Goal: Task Accomplishment & Management: Use online tool/utility

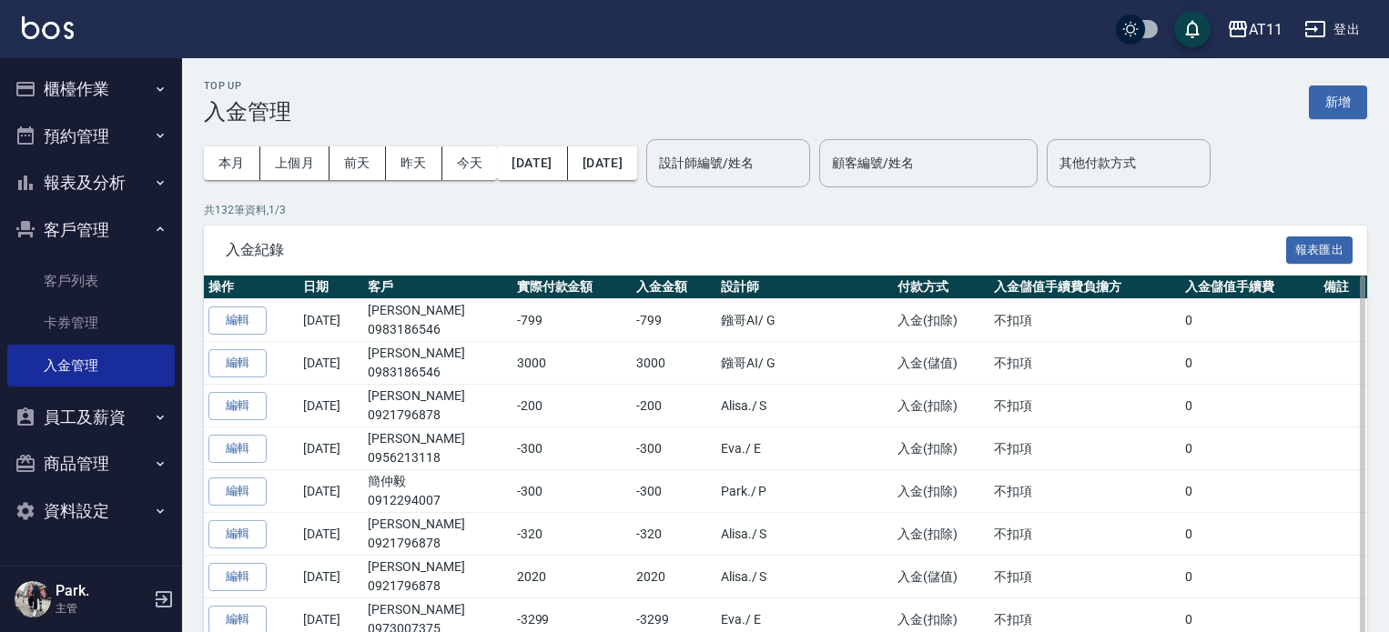
scroll to position [91, 0]
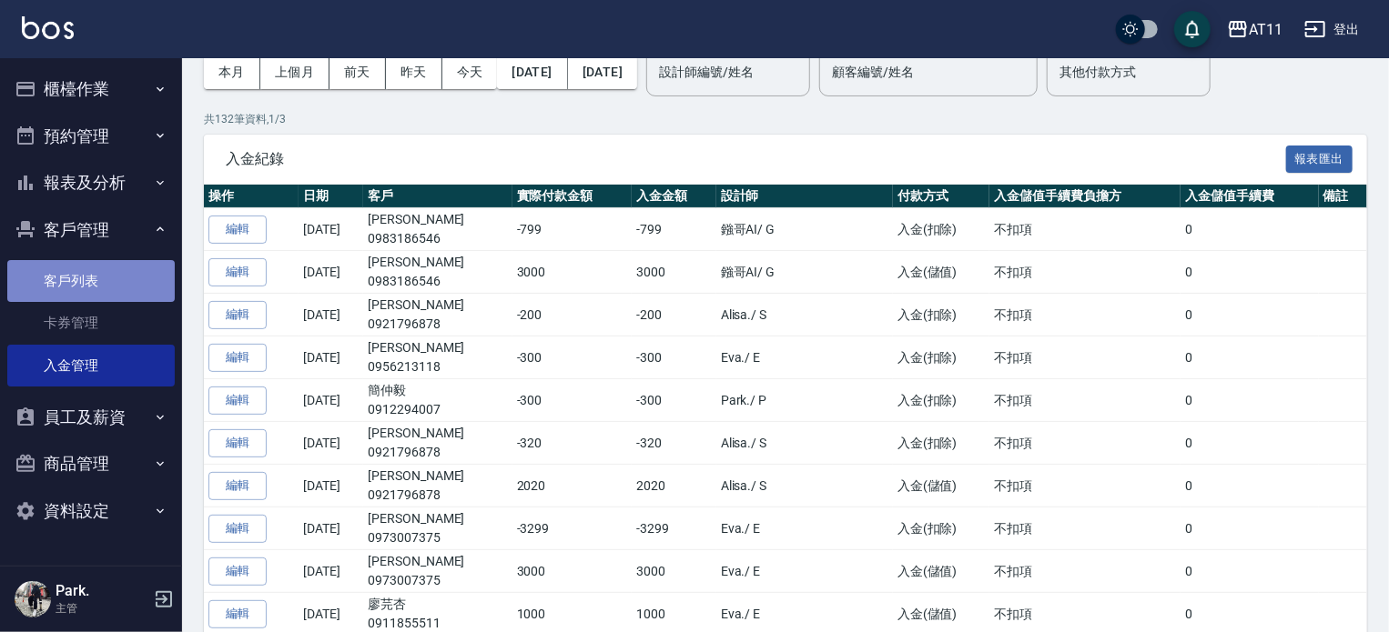
click at [87, 278] on link "客戶列表" at bounding box center [90, 281] width 167 height 42
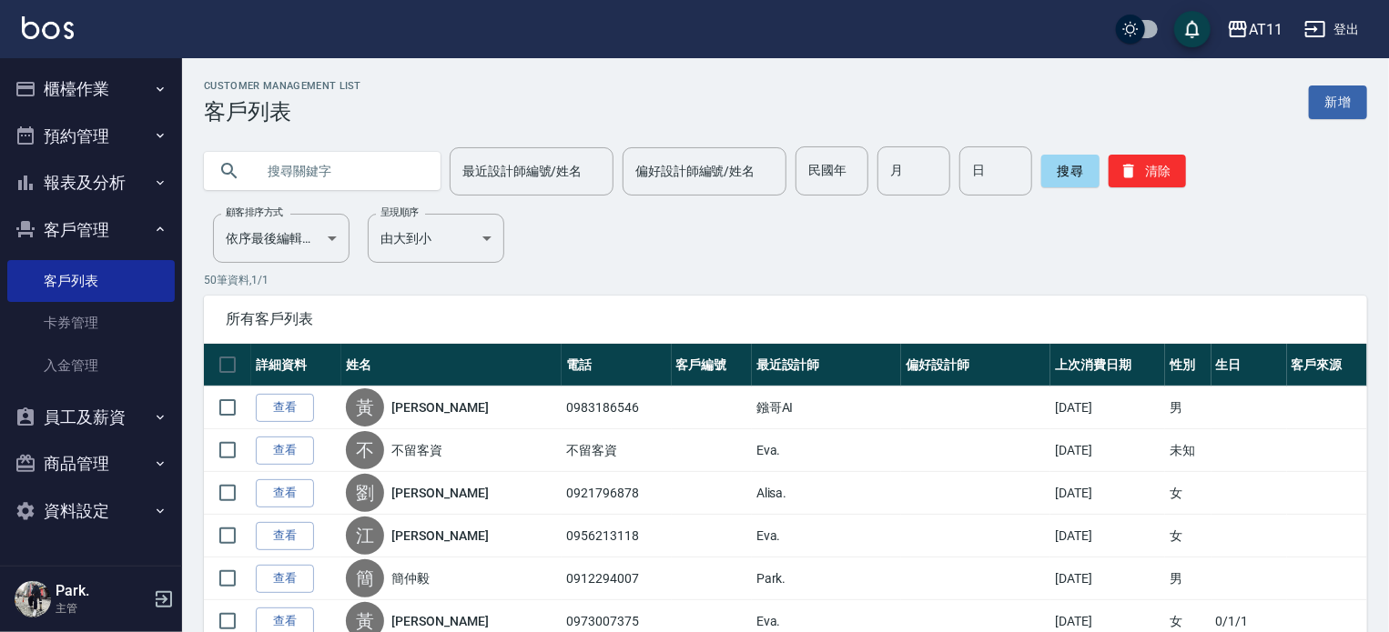
click at [324, 175] on input "text" at bounding box center [340, 171] width 171 height 49
type input "0928932756"
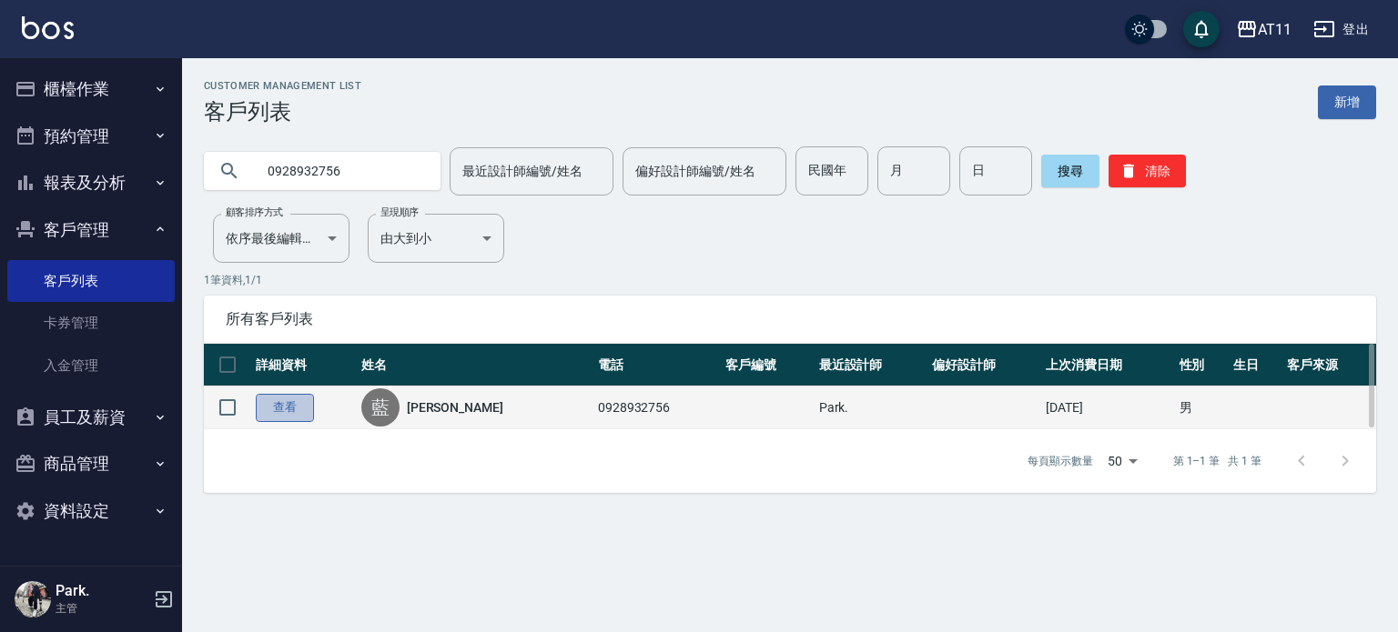
click at [304, 409] on link "查看" at bounding box center [285, 408] width 58 height 28
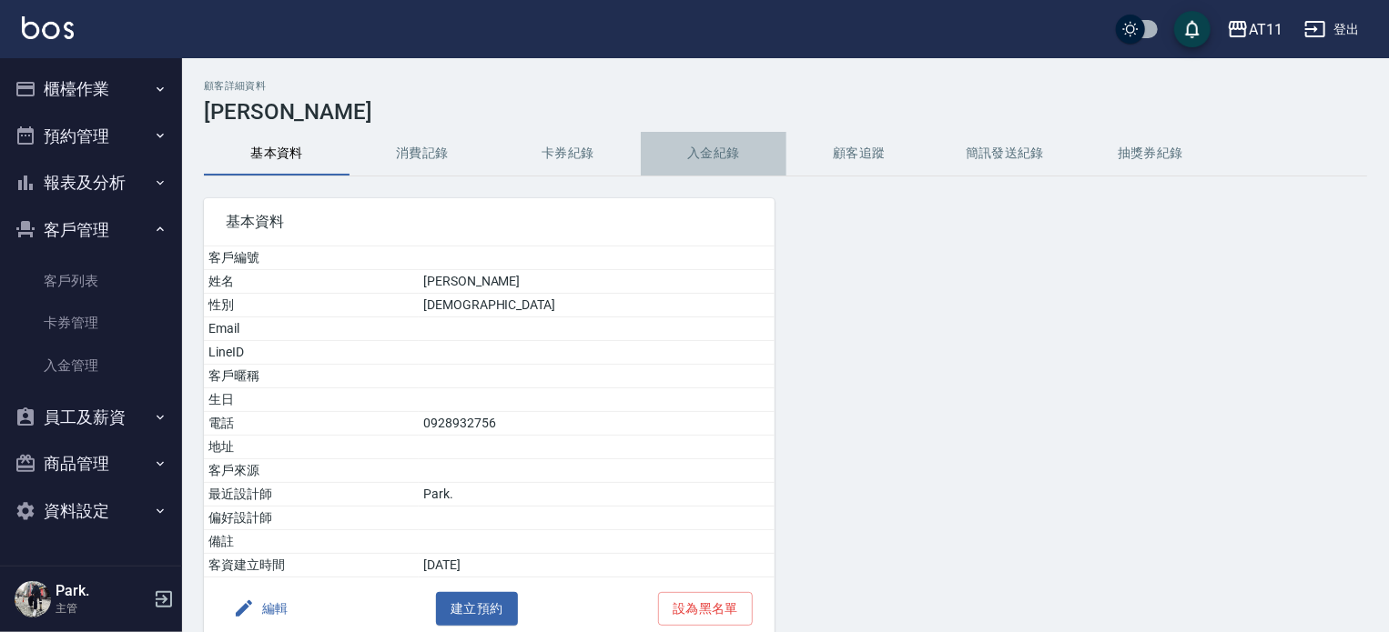
click at [697, 155] on button "入金紀錄" at bounding box center [714, 154] width 146 height 44
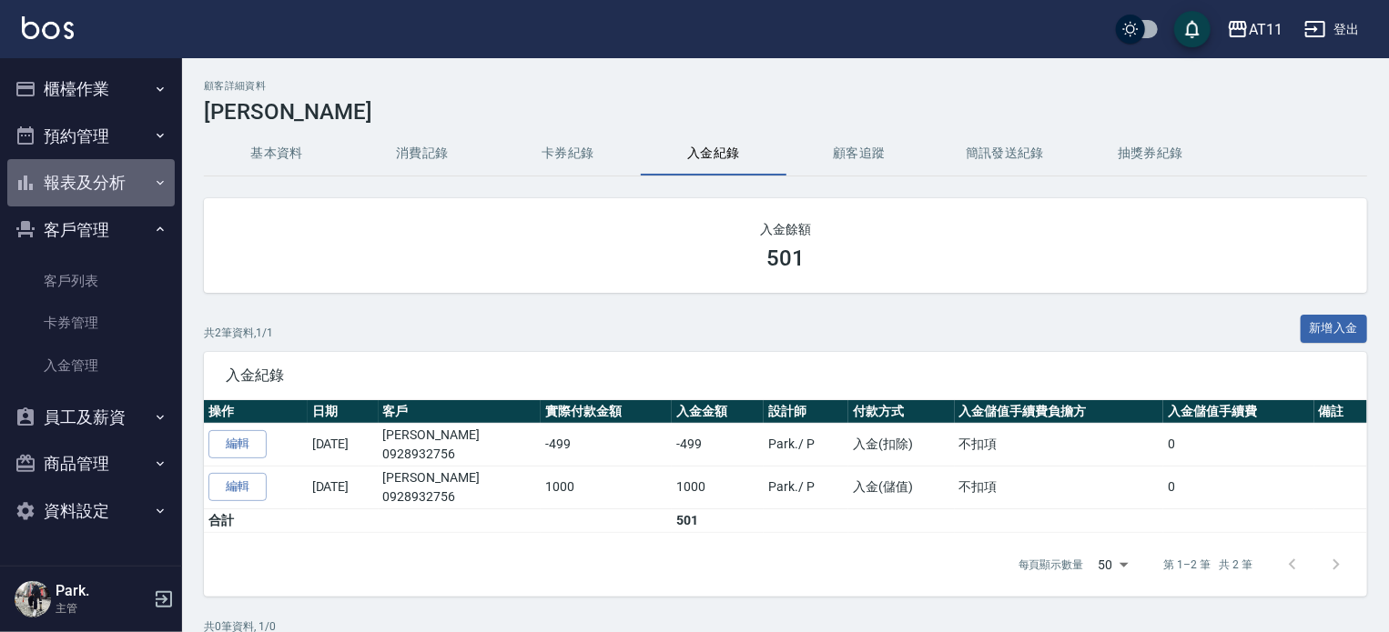
click at [81, 168] on button "報表及分析" at bounding box center [90, 182] width 167 height 47
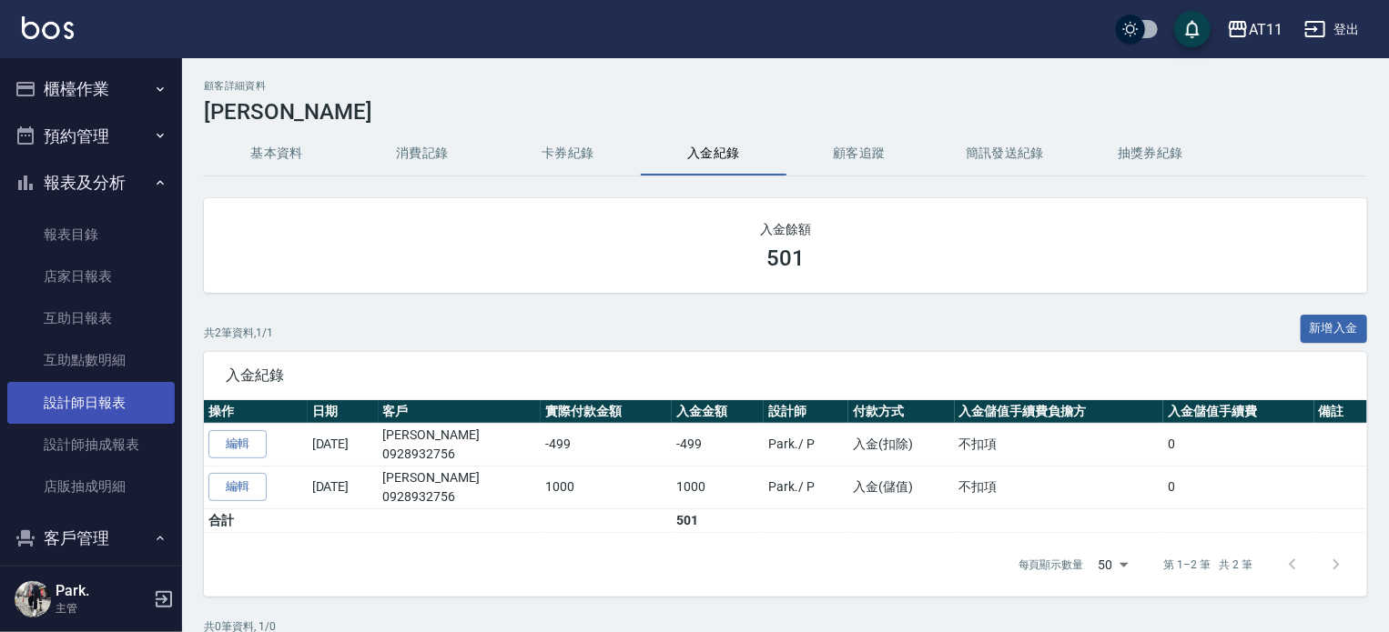
click at [147, 410] on link "設計師日報表" at bounding box center [90, 403] width 167 height 42
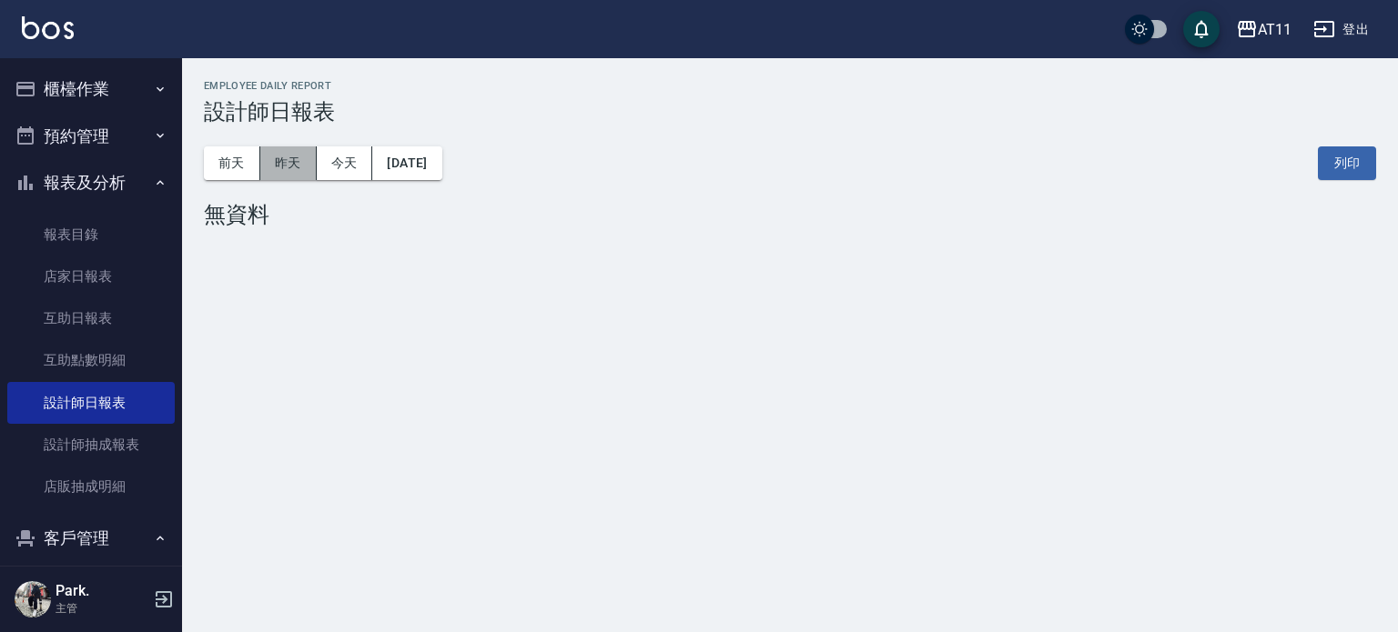
click at [282, 163] on button "昨天" at bounding box center [288, 164] width 56 height 34
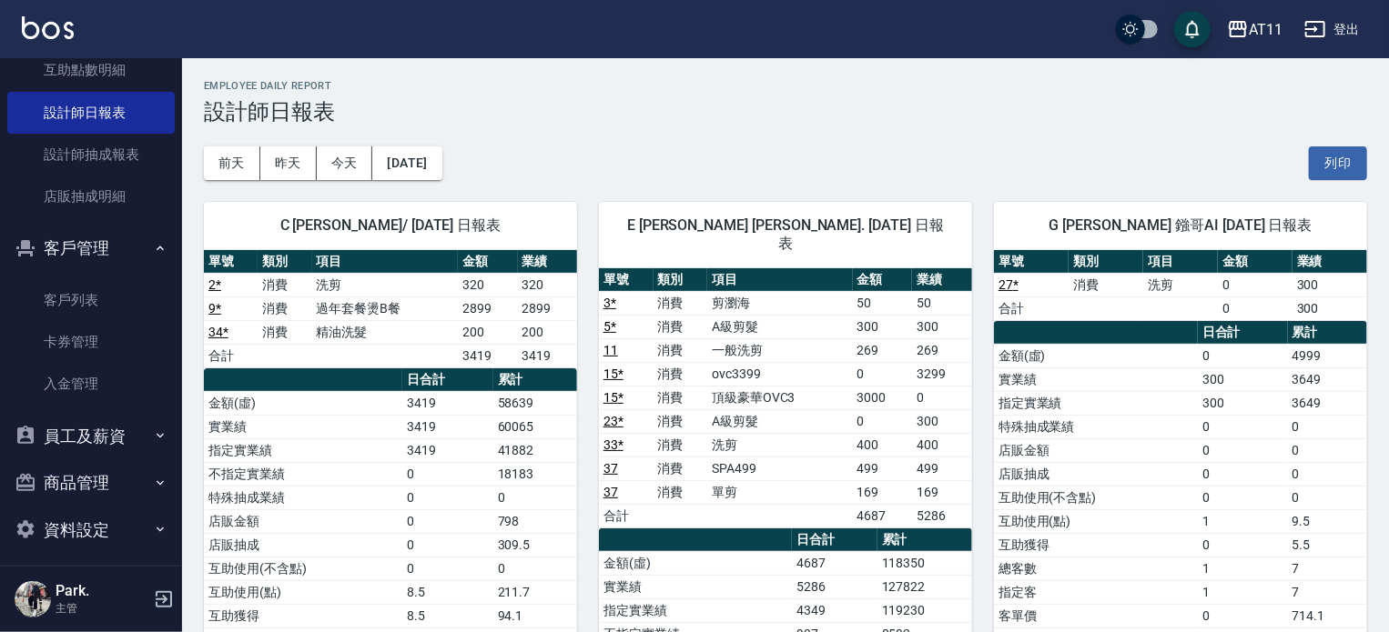
scroll to position [298, 0]
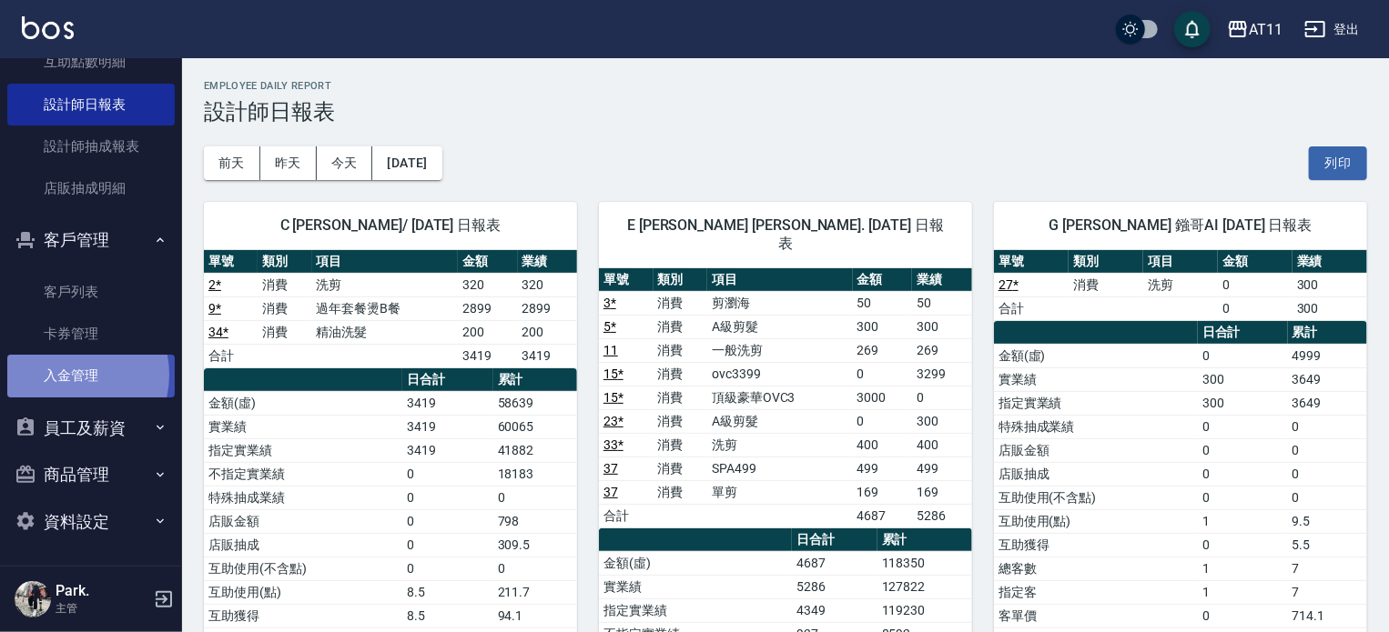
click at [66, 374] on link "入金管理" at bounding box center [90, 376] width 167 height 42
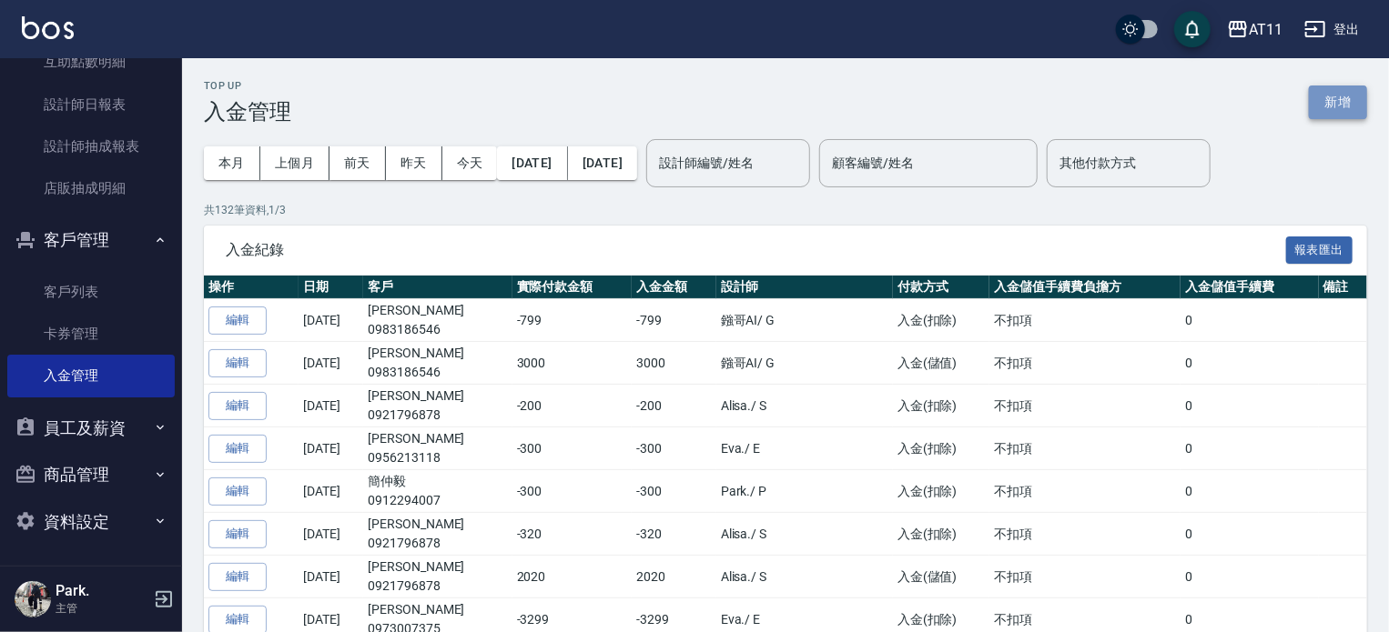
click at [1333, 102] on button "新增" at bounding box center [1338, 103] width 58 height 34
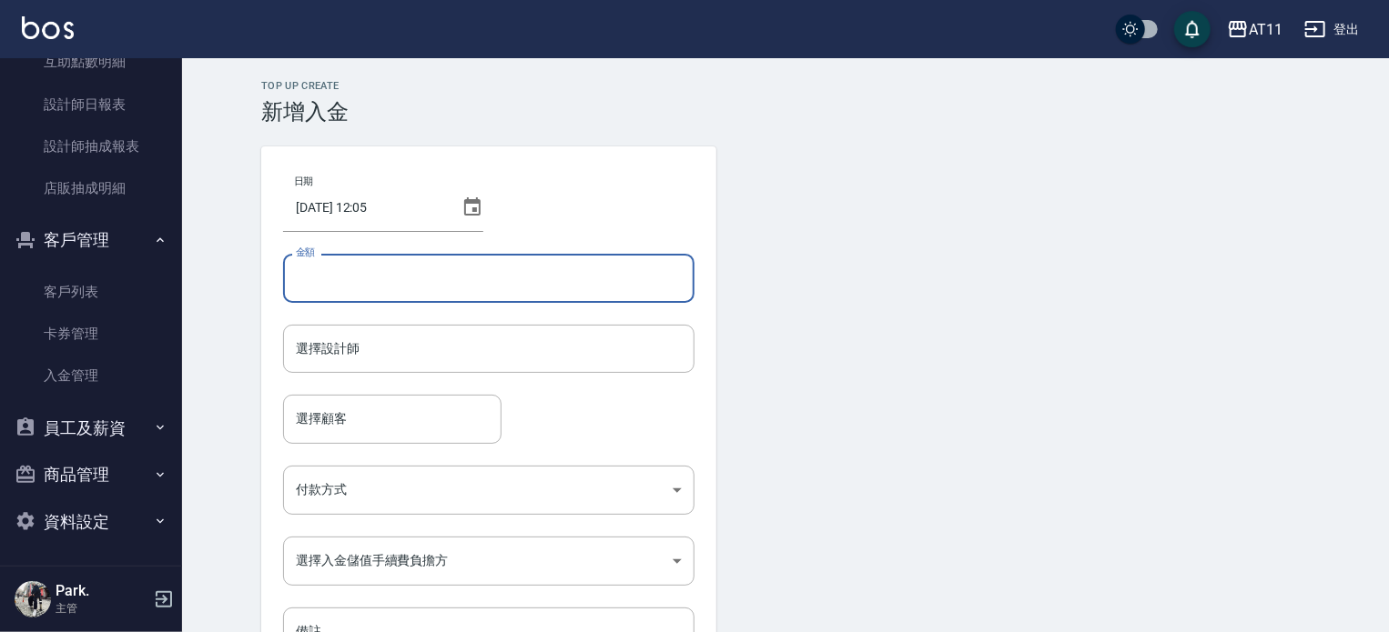
click at [374, 279] on input "金額" at bounding box center [488, 278] width 411 height 49
type input "-499"
click at [339, 349] on input "選擇設計師" at bounding box center [488, 349] width 395 height 32
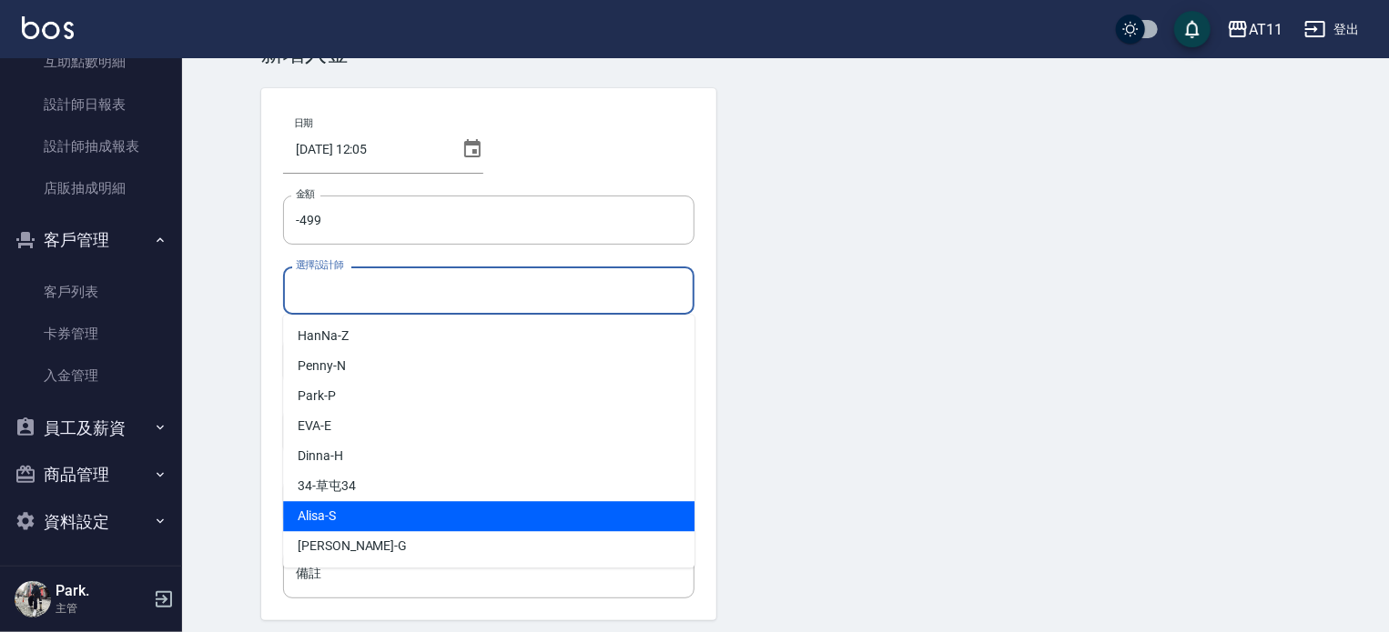
scroll to position [91, 0]
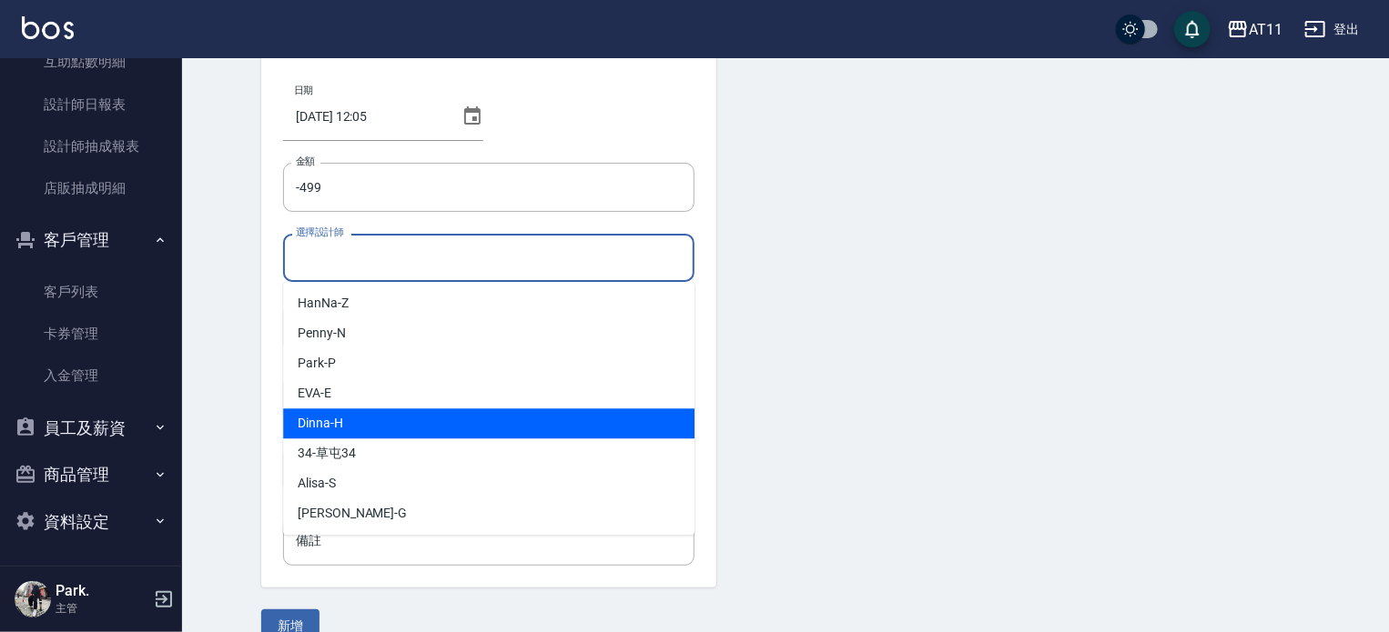
click at [339, 421] on span "Dinna -H" at bounding box center [320, 423] width 45 height 19
type input "Dinna-H"
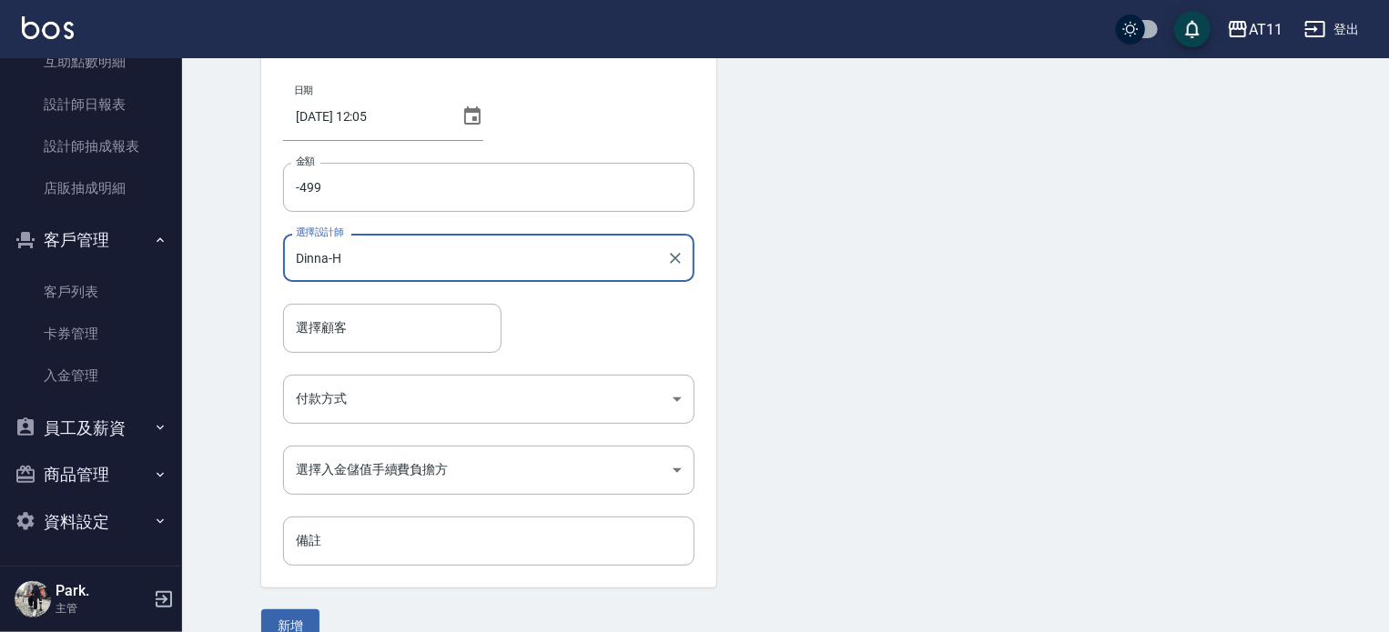
scroll to position [123, 0]
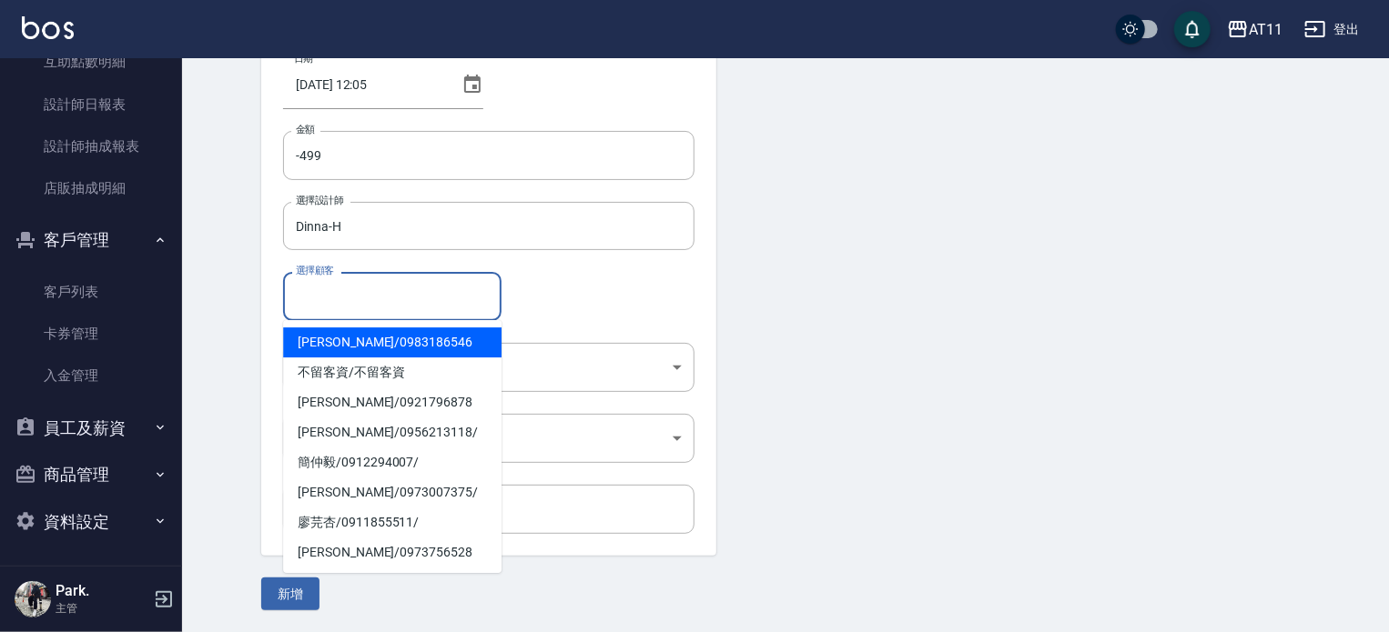
click at [416, 284] on input "選擇顧客" at bounding box center [392, 296] width 202 height 32
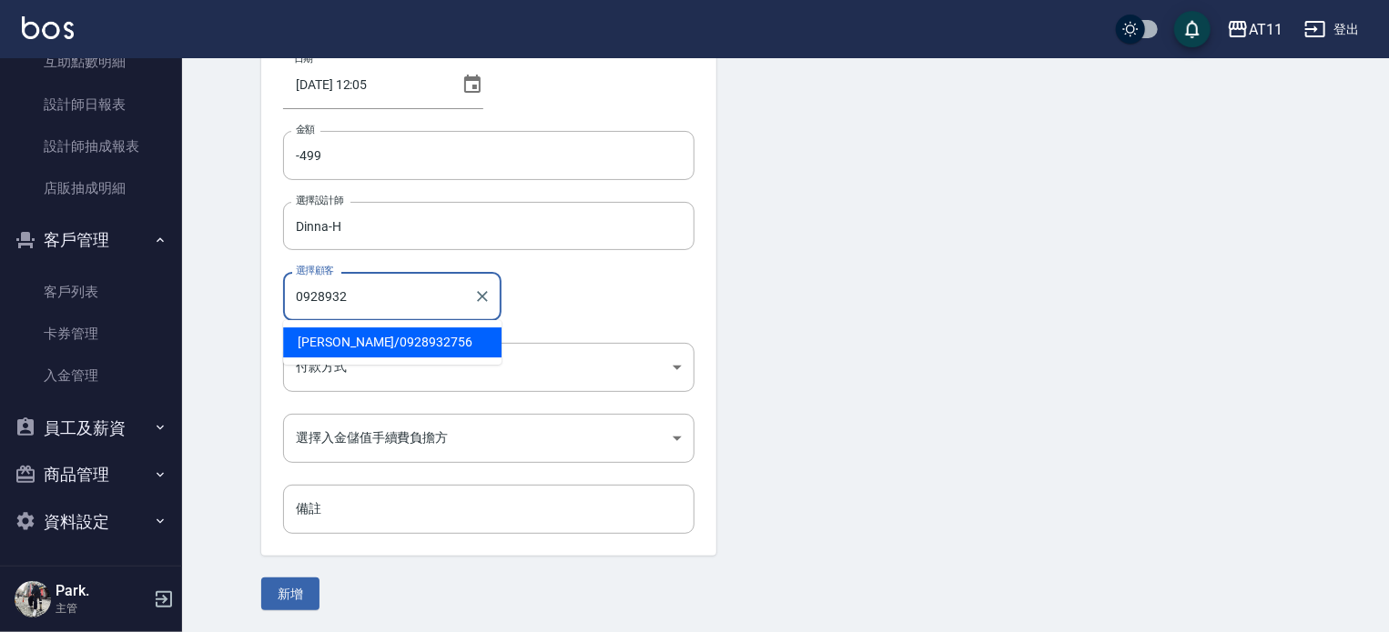
click at [360, 345] on span "藍春霖 / 0928932756" at bounding box center [392, 343] width 218 height 30
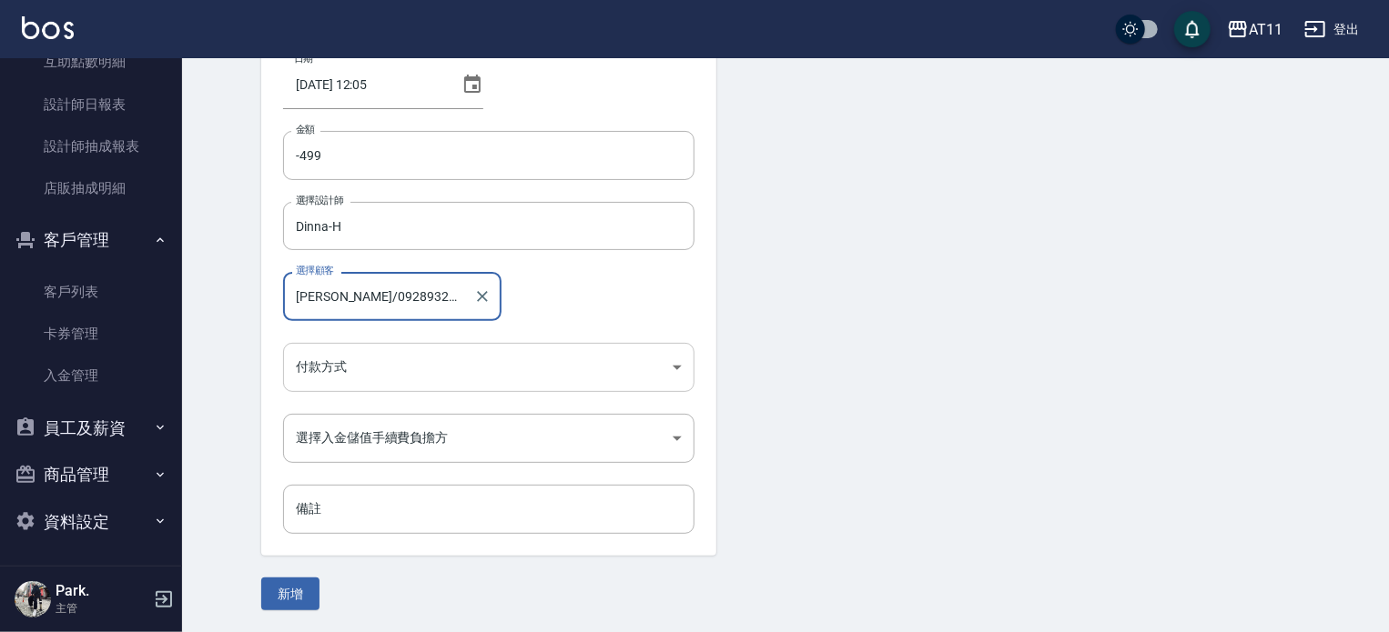
type input "藍春霖/0928932756"
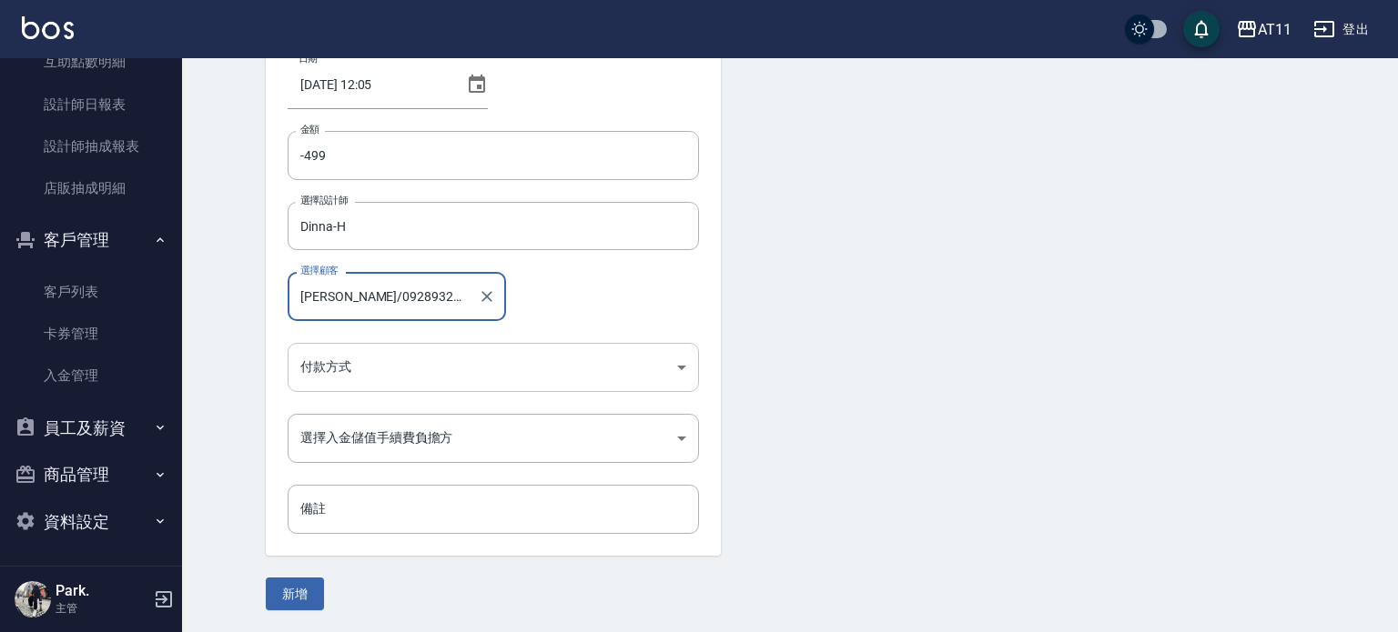
click at [408, 371] on body "AT11 登出 櫃檯作業 打帳單 帳單列表 現金收支登錄 材料自購登錄 每日結帳 排班表 現場電腦打卡 掃碼打卡 預約管理 預約管理 單日預約紀錄 單週預約紀…" at bounding box center [699, 254] width 1398 height 755
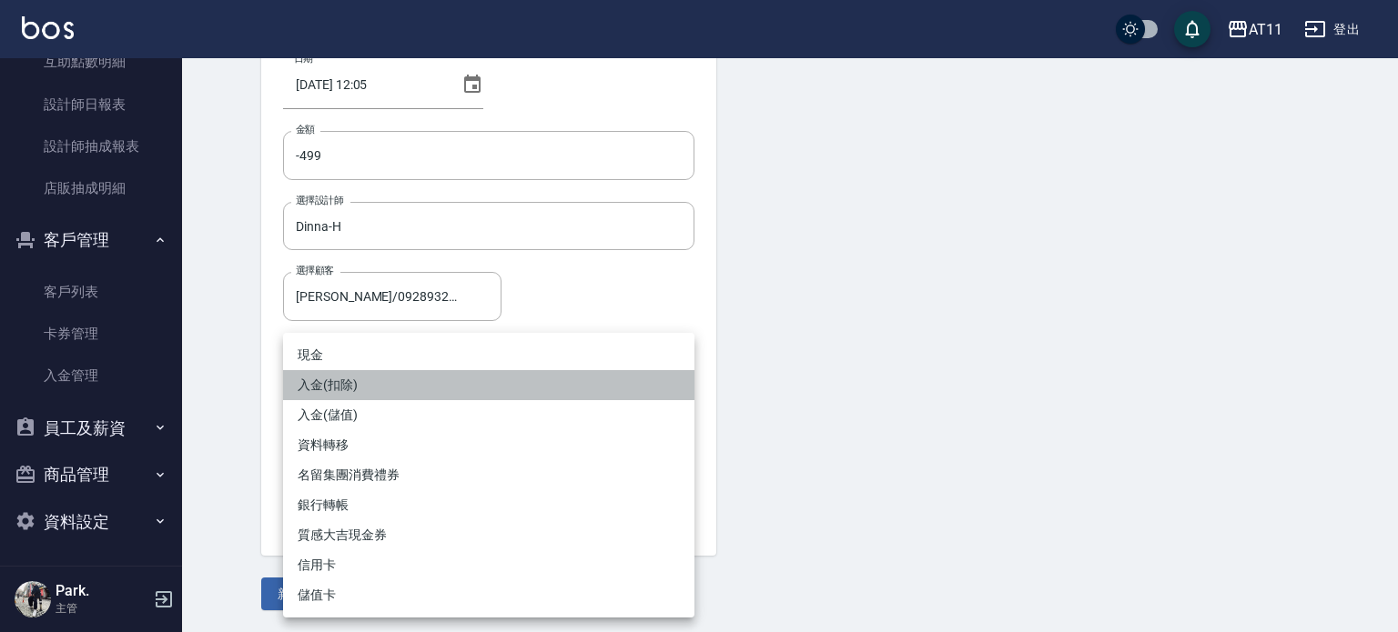
click at [342, 380] on li "入金(扣除)" at bounding box center [488, 385] width 411 height 30
type input "入金(扣除)"
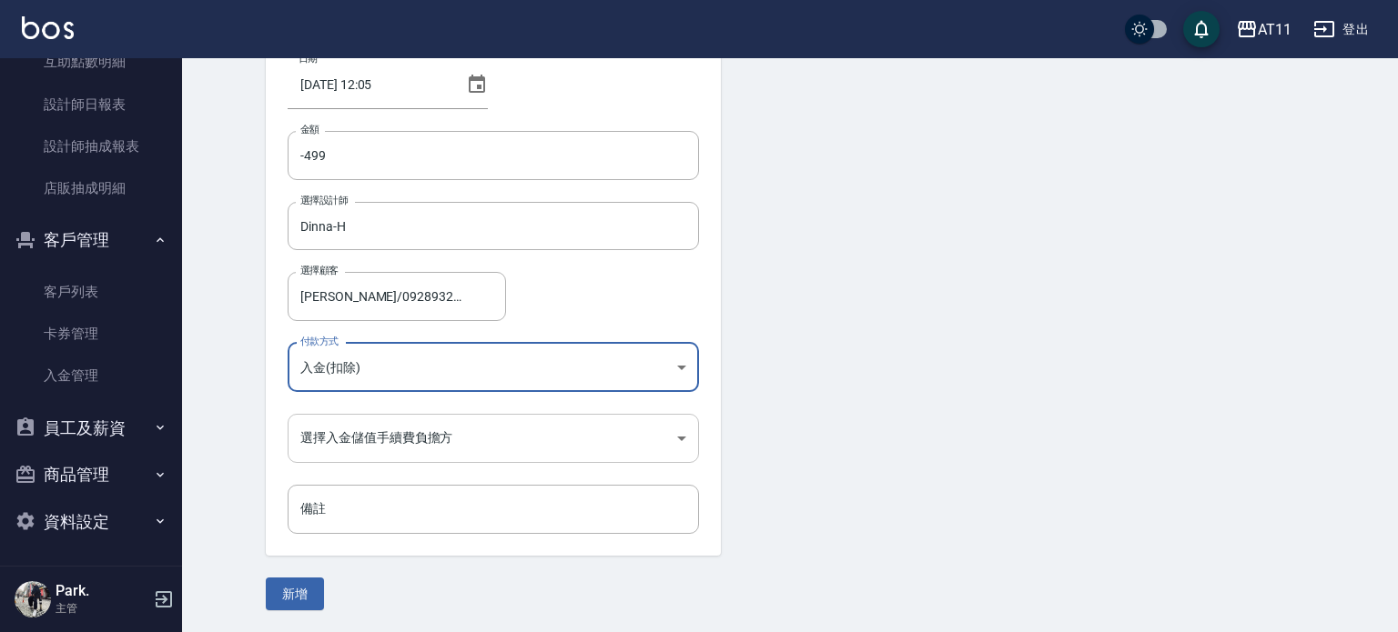
click at [367, 442] on body "AT11 登出 櫃檯作業 打帳單 帳單列表 現金收支登錄 材料自購登錄 每日結帳 排班表 現場電腦打卡 掃碼打卡 預約管理 預約管理 單日預約紀錄 單週預約紀…" at bounding box center [699, 254] width 1398 height 755
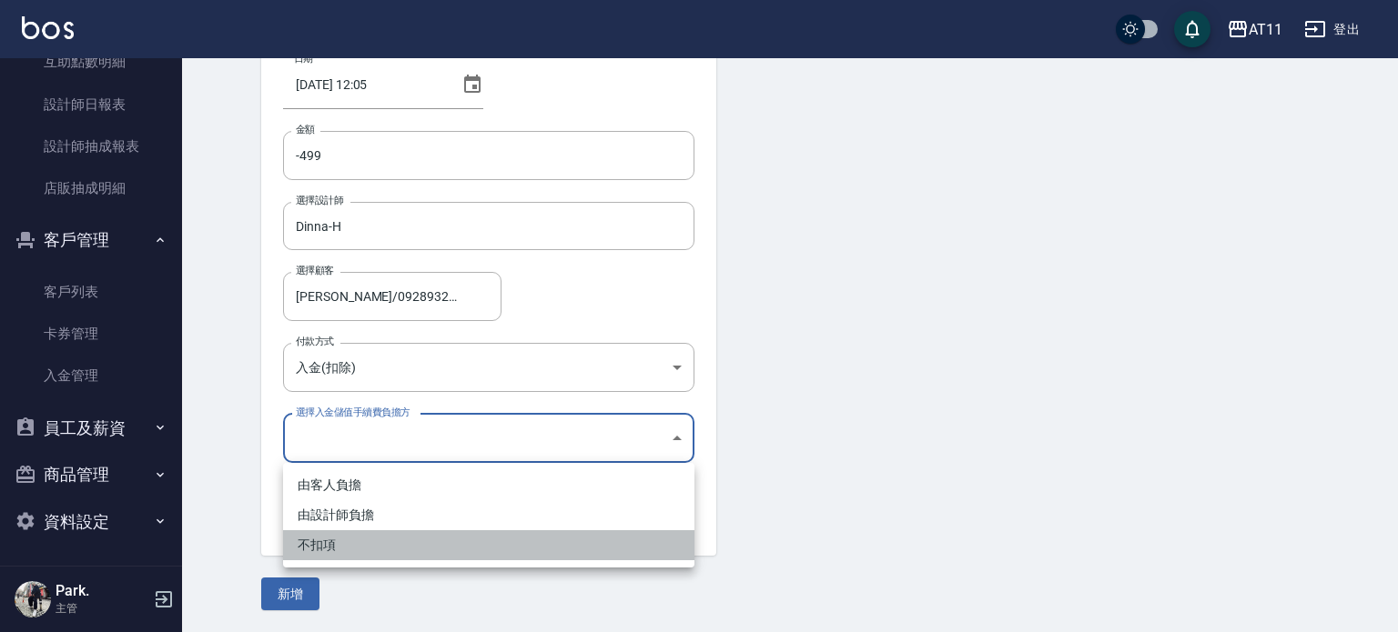
click at [342, 546] on li "不扣項" at bounding box center [488, 546] width 411 height 30
type input "WITHOUTHANDLINGFEE"
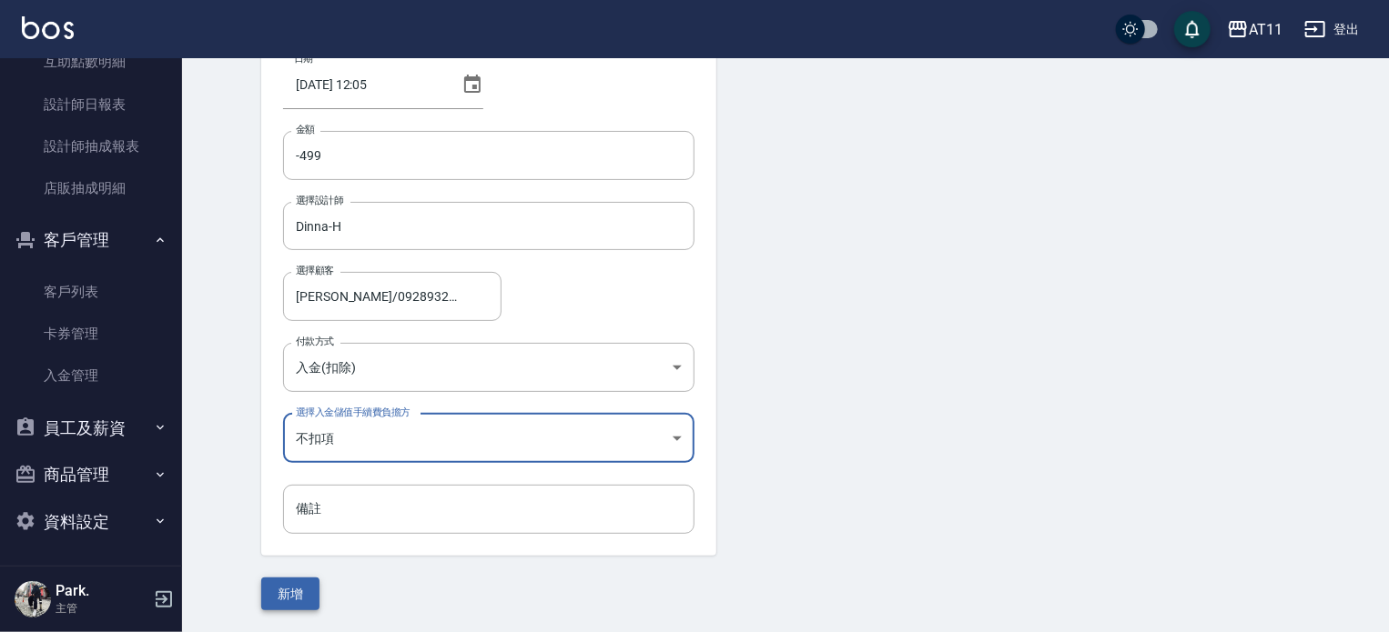
click at [286, 593] on button "新增" at bounding box center [290, 595] width 58 height 34
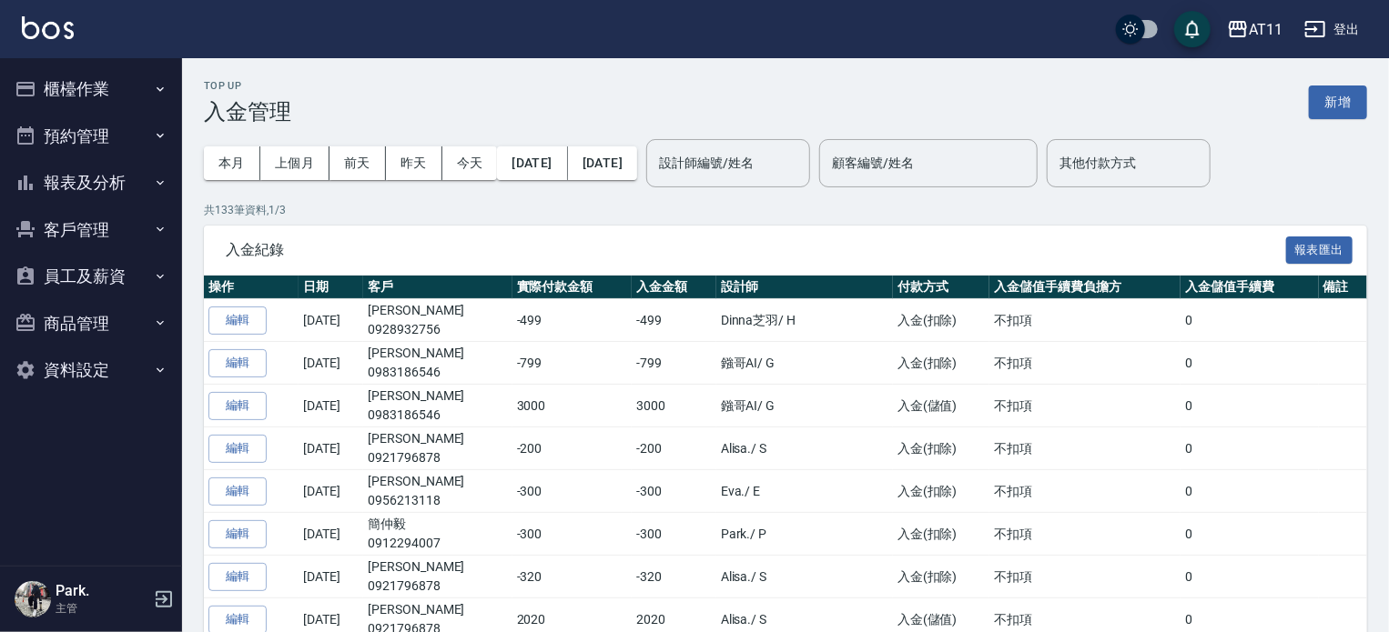
click at [70, 225] on button "客戶管理" at bounding box center [90, 230] width 167 height 47
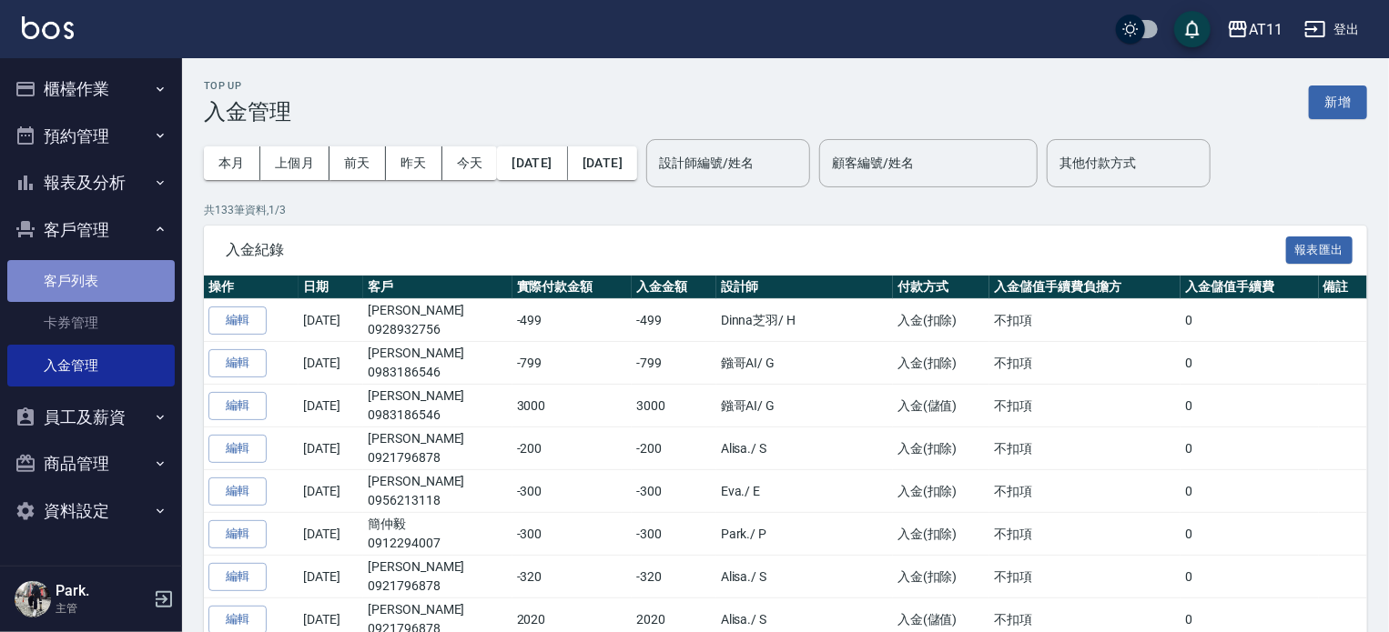
click at [77, 284] on link "客戶列表" at bounding box center [90, 281] width 167 height 42
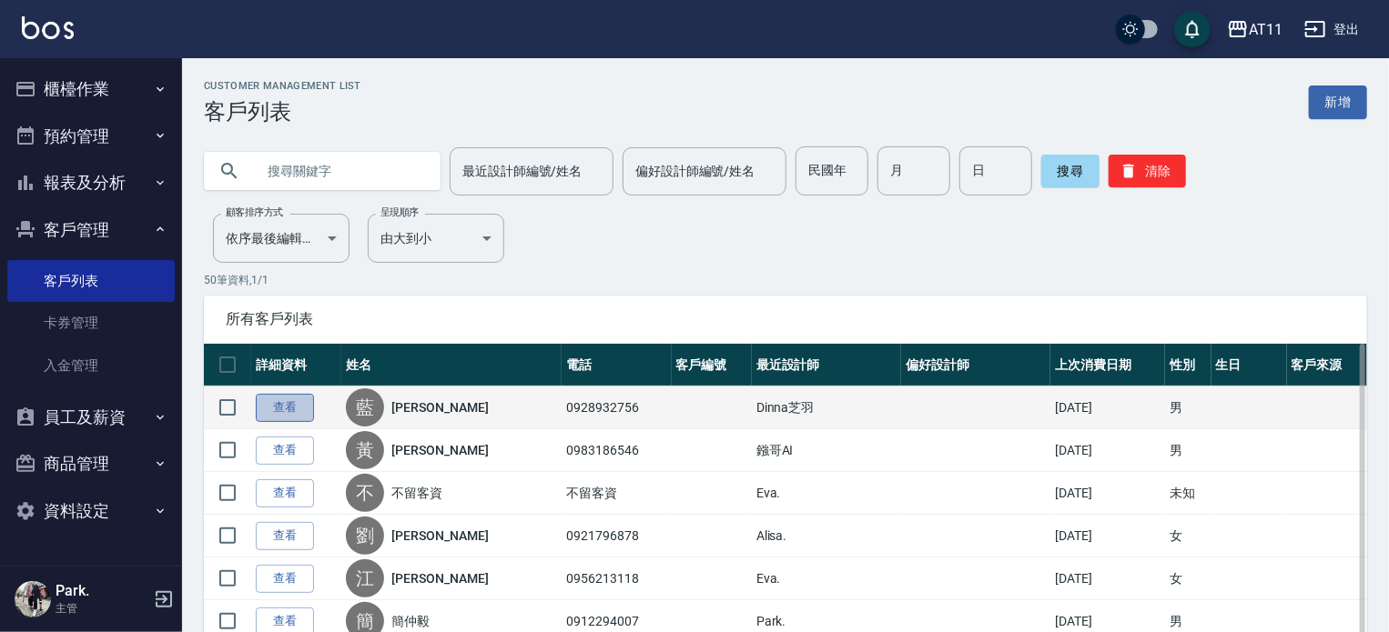
click at [283, 405] on link "查看" at bounding box center [285, 408] width 58 height 28
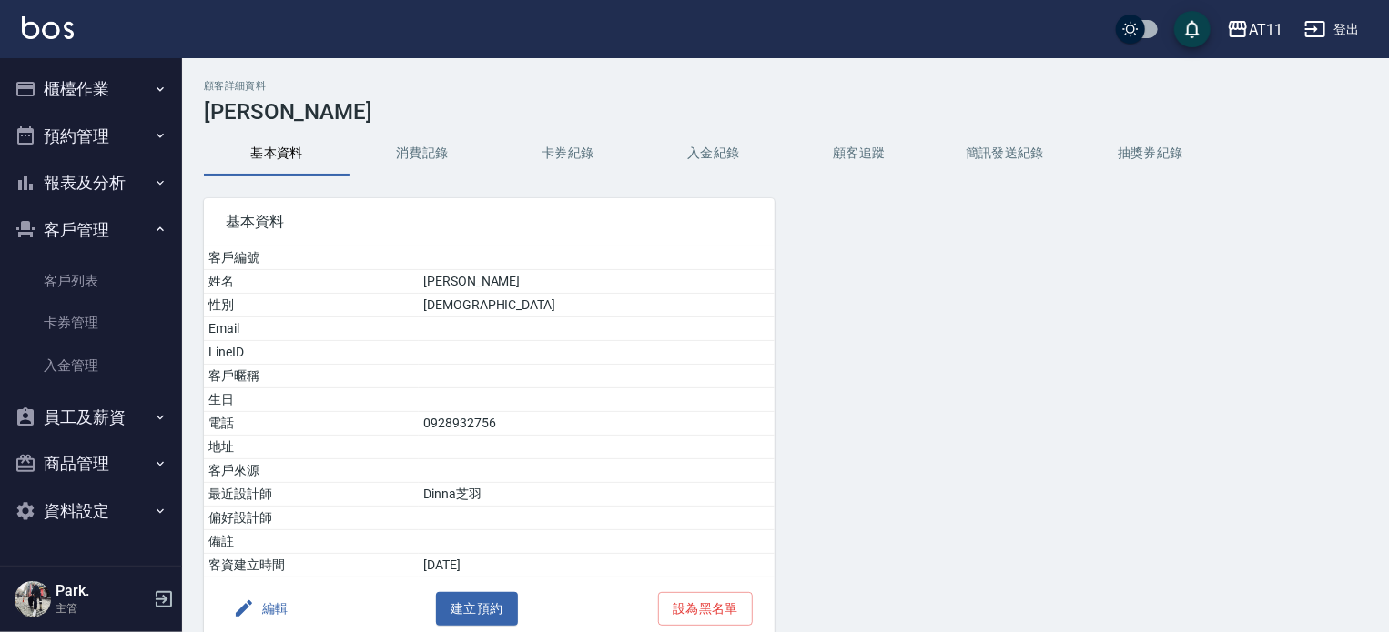
click at [703, 157] on button "入金紀錄" at bounding box center [714, 154] width 146 height 44
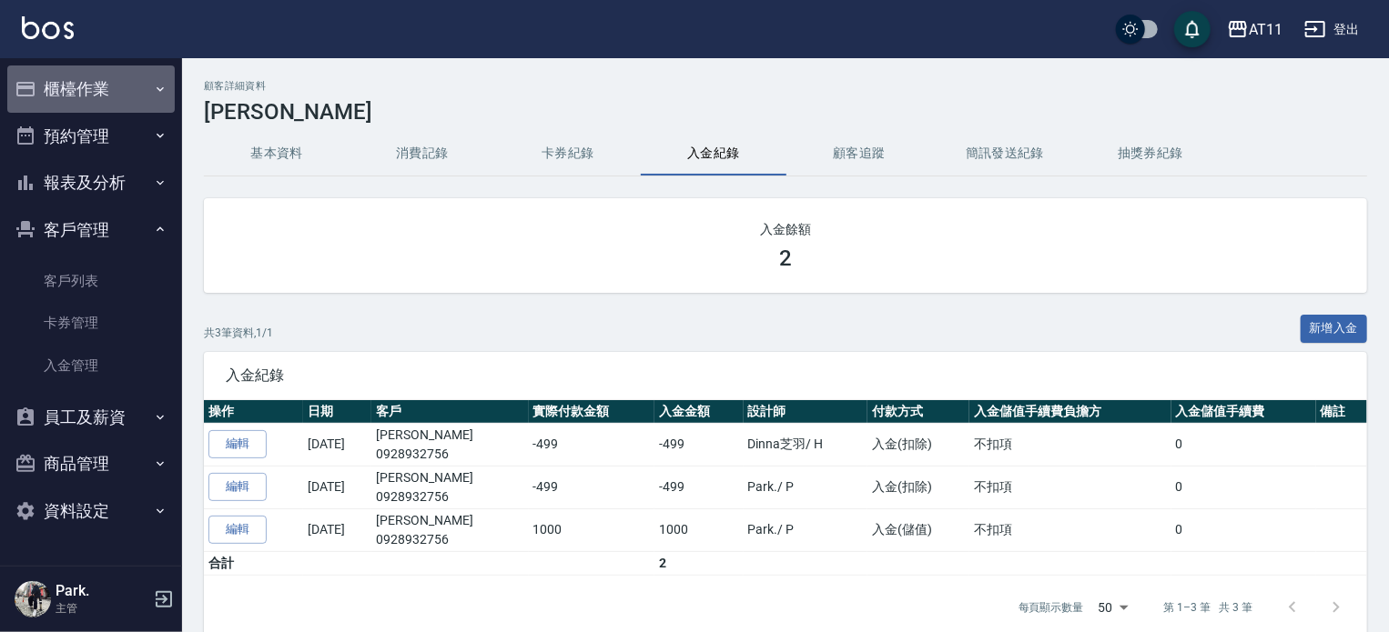
click at [92, 87] on button "櫃檯作業" at bounding box center [90, 89] width 167 height 47
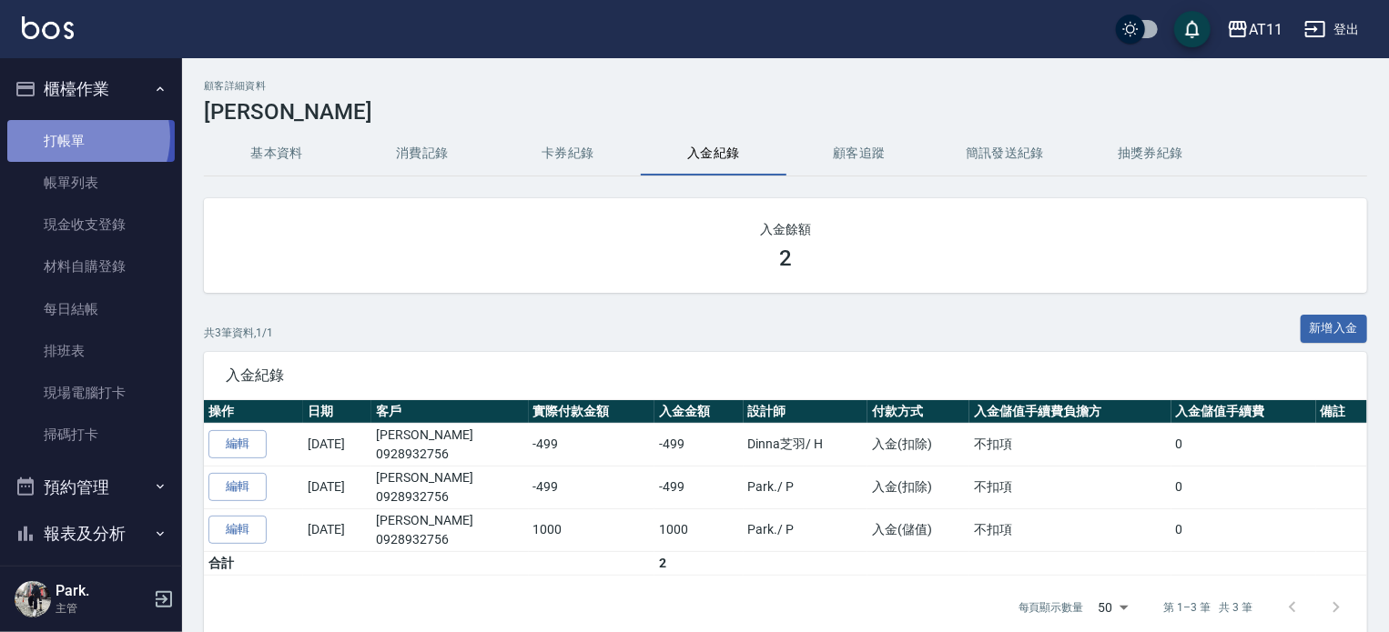
click at [77, 136] on link "打帳單" at bounding box center [90, 141] width 167 height 42
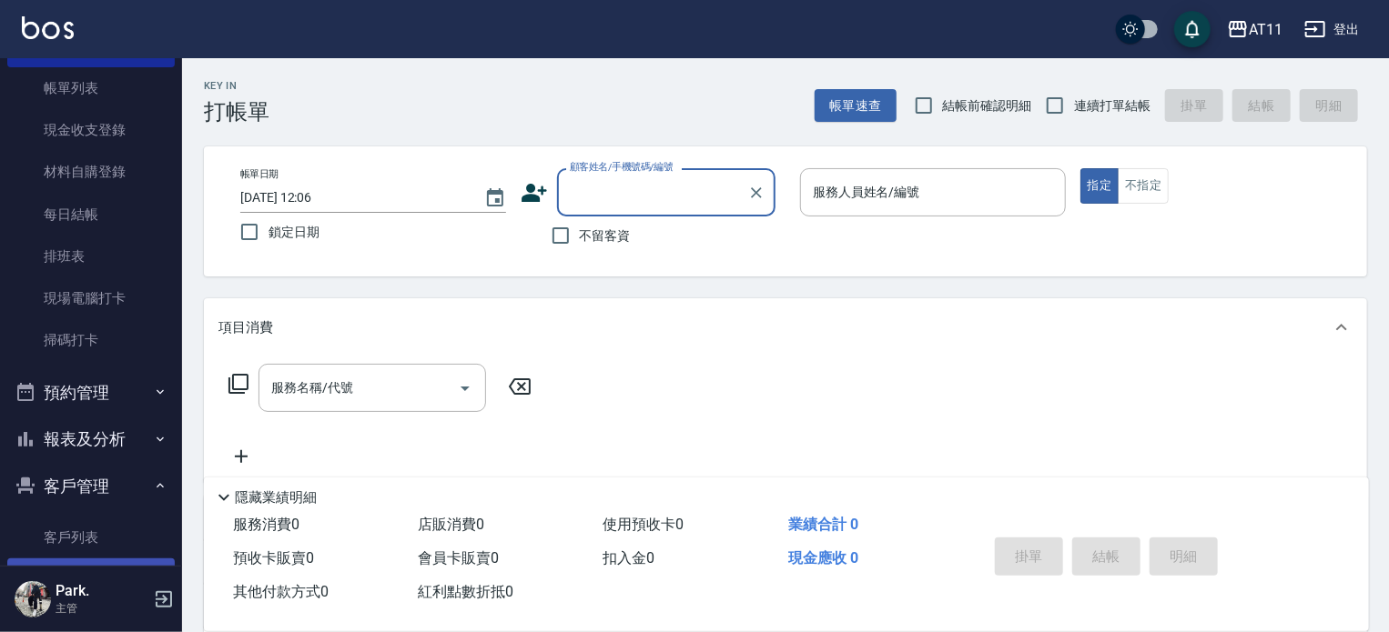
scroll to position [182, 0]
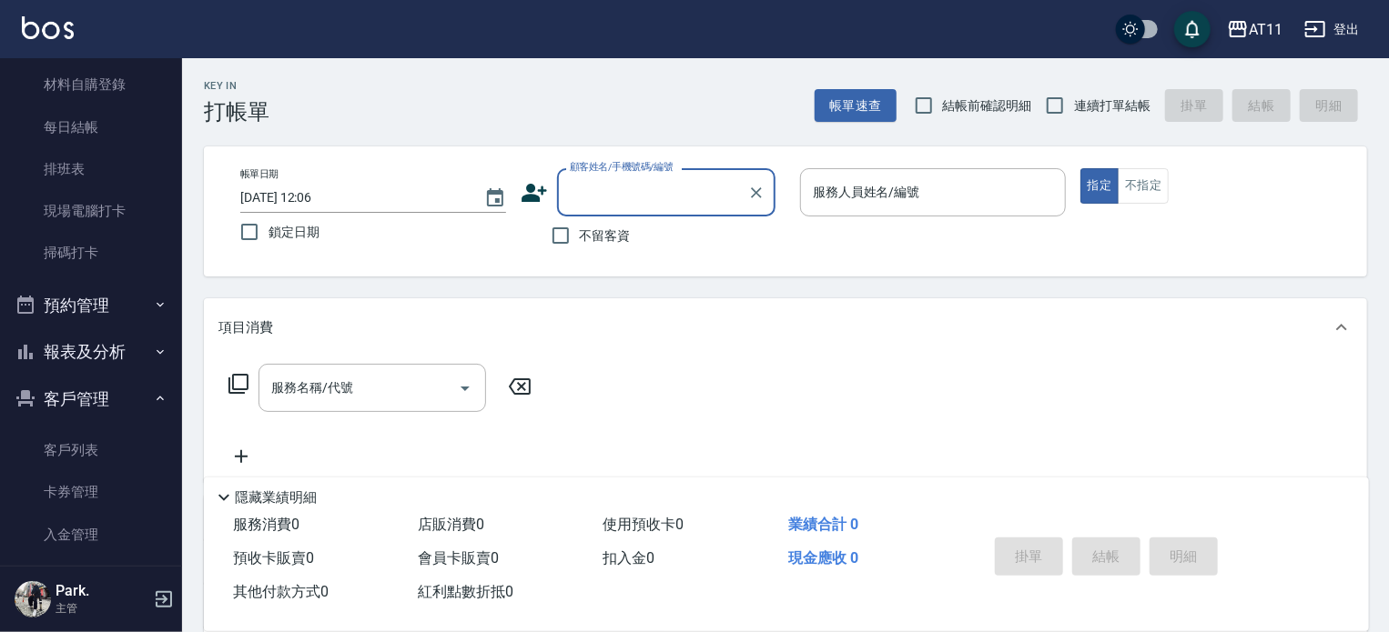
click at [103, 345] on button "報表及分析" at bounding box center [90, 351] width 167 height 47
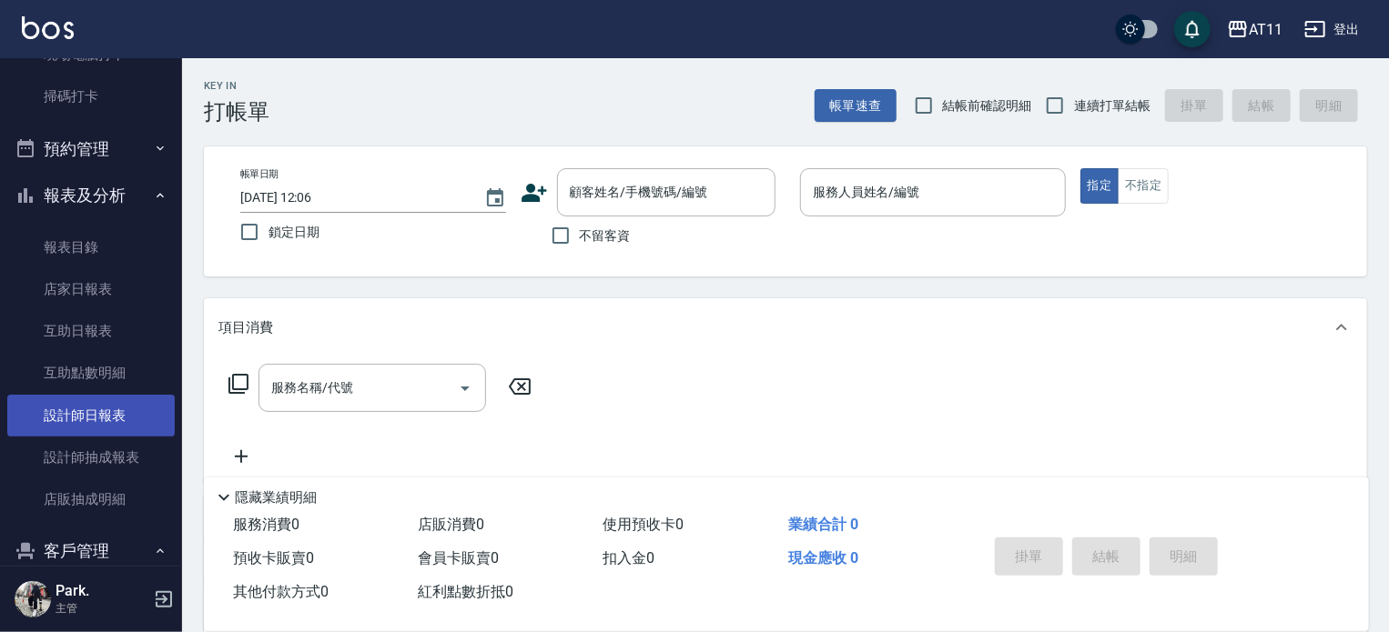
scroll to position [364, 0]
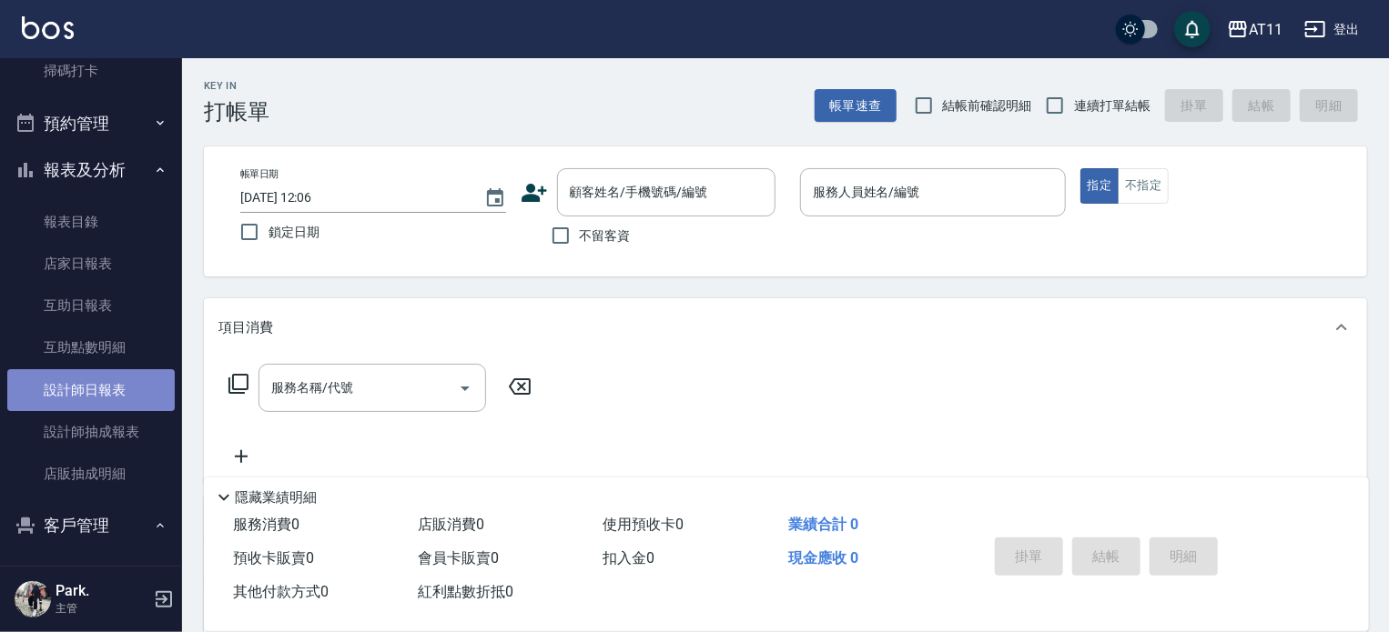
click at [113, 379] on link "設計師日報表" at bounding box center [90, 390] width 167 height 42
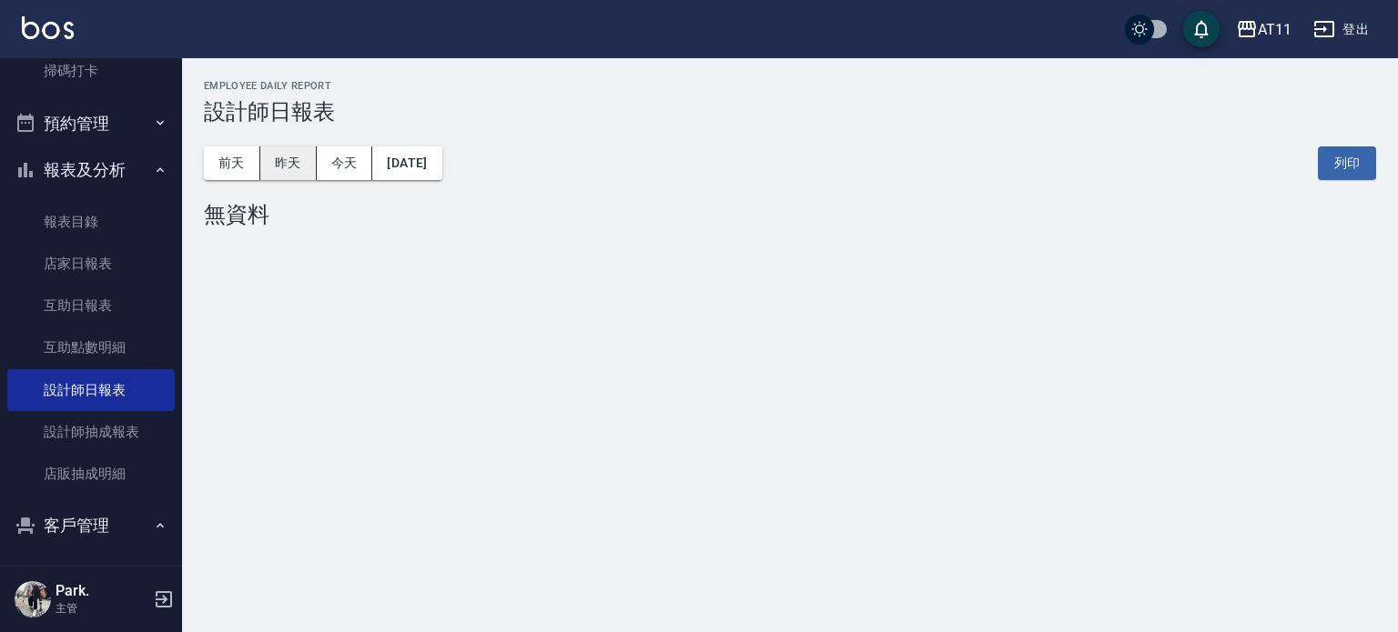
click at [298, 159] on button "昨天" at bounding box center [288, 164] width 56 height 34
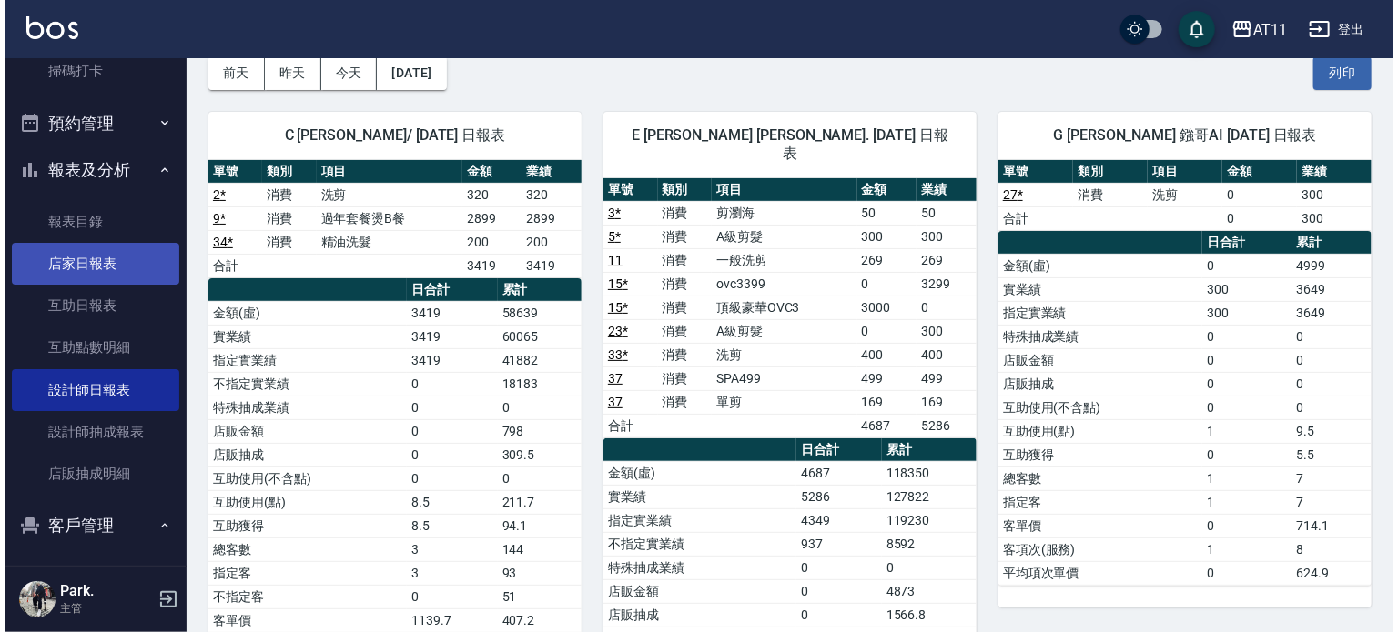
scroll to position [91, 0]
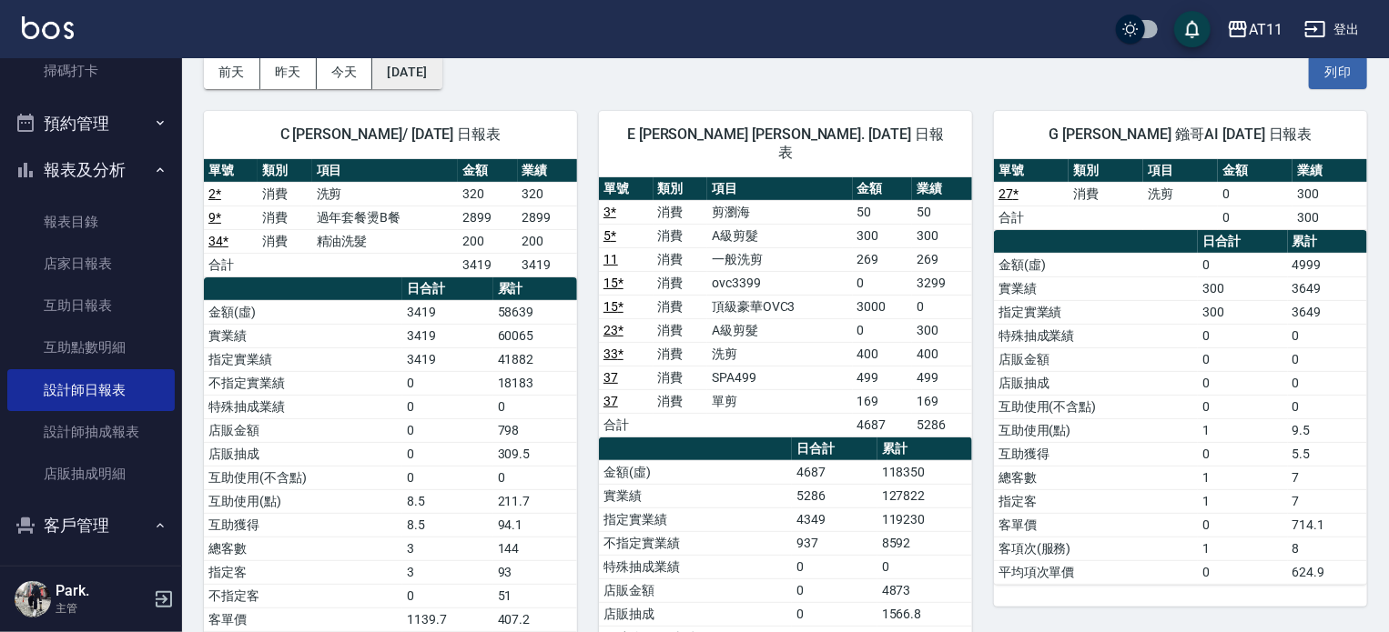
click at [400, 79] on button "[DATE]" at bounding box center [406, 73] width 69 height 34
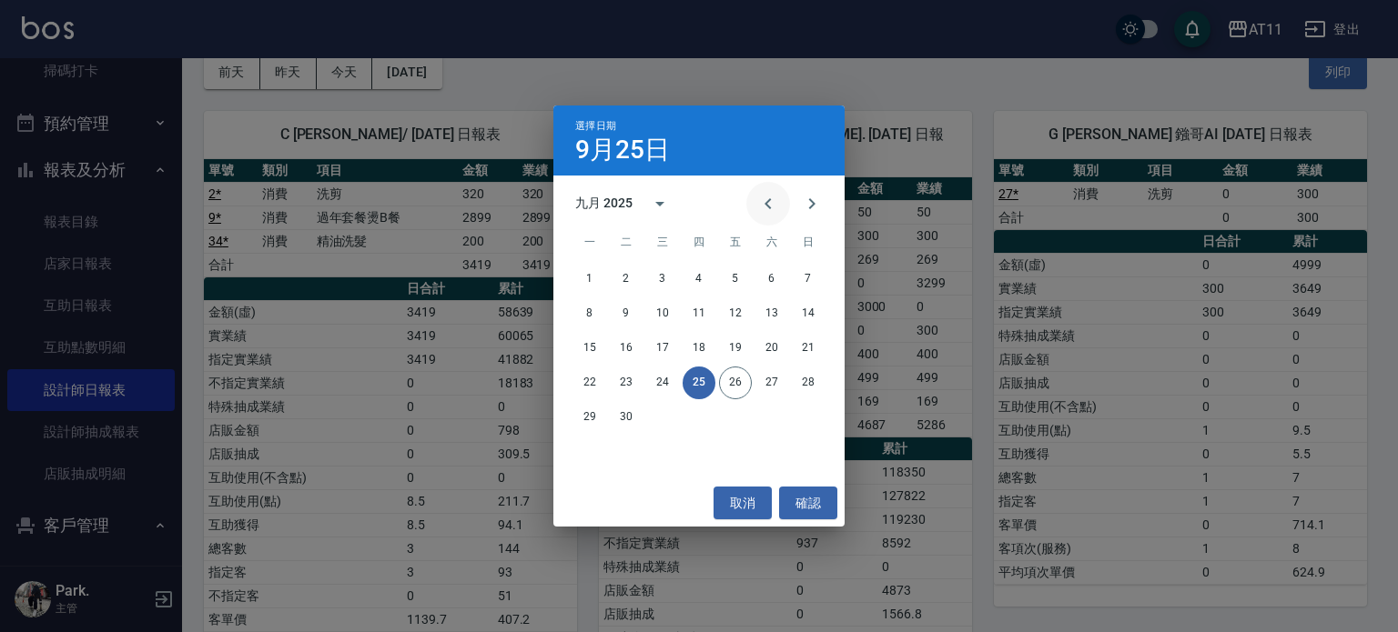
click at [757, 199] on icon "Previous month" at bounding box center [768, 204] width 22 height 22
click at [635, 419] on button "26" at bounding box center [626, 417] width 33 height 33
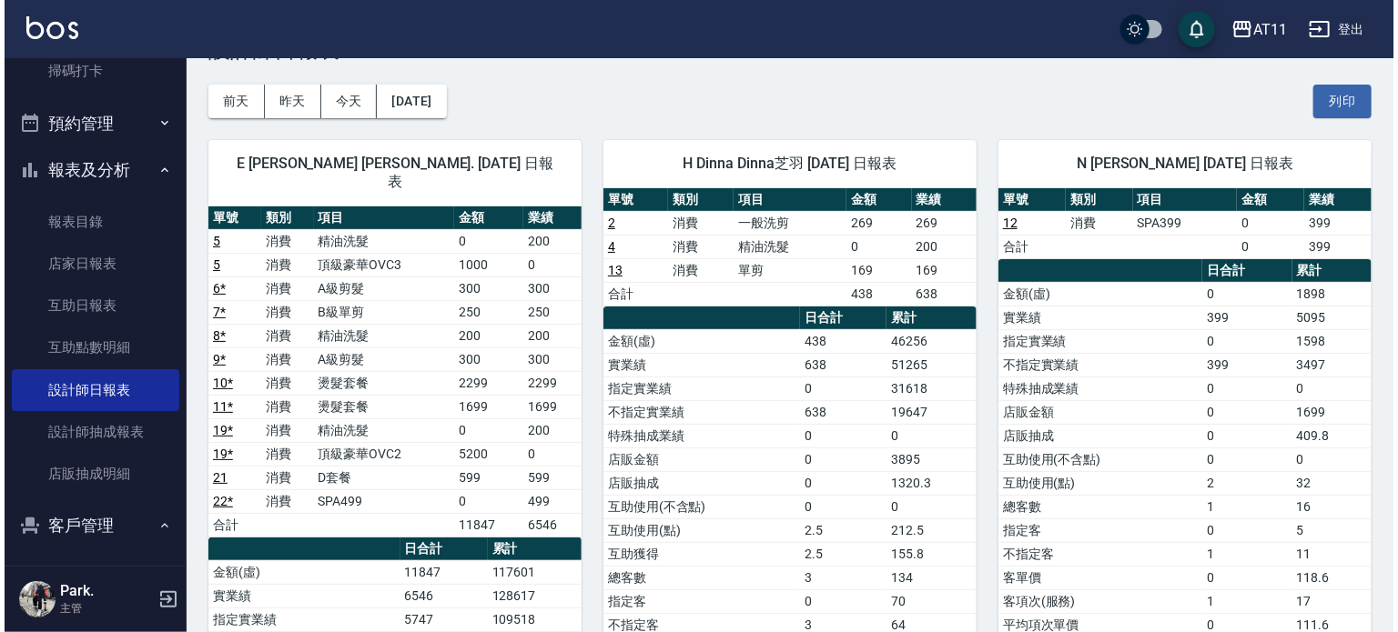
scroll to position [91, 0]
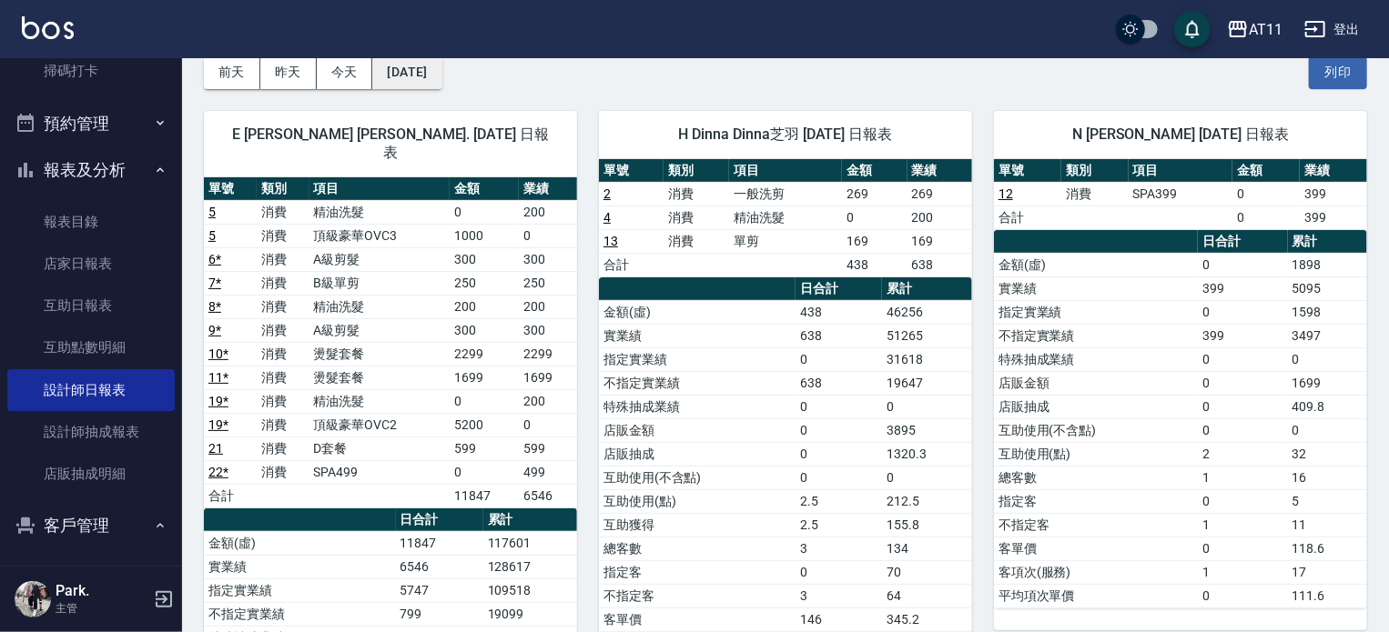
click at [441, 72] on button "[DATE]" at bounding box center [406, 73] width 69 height 34
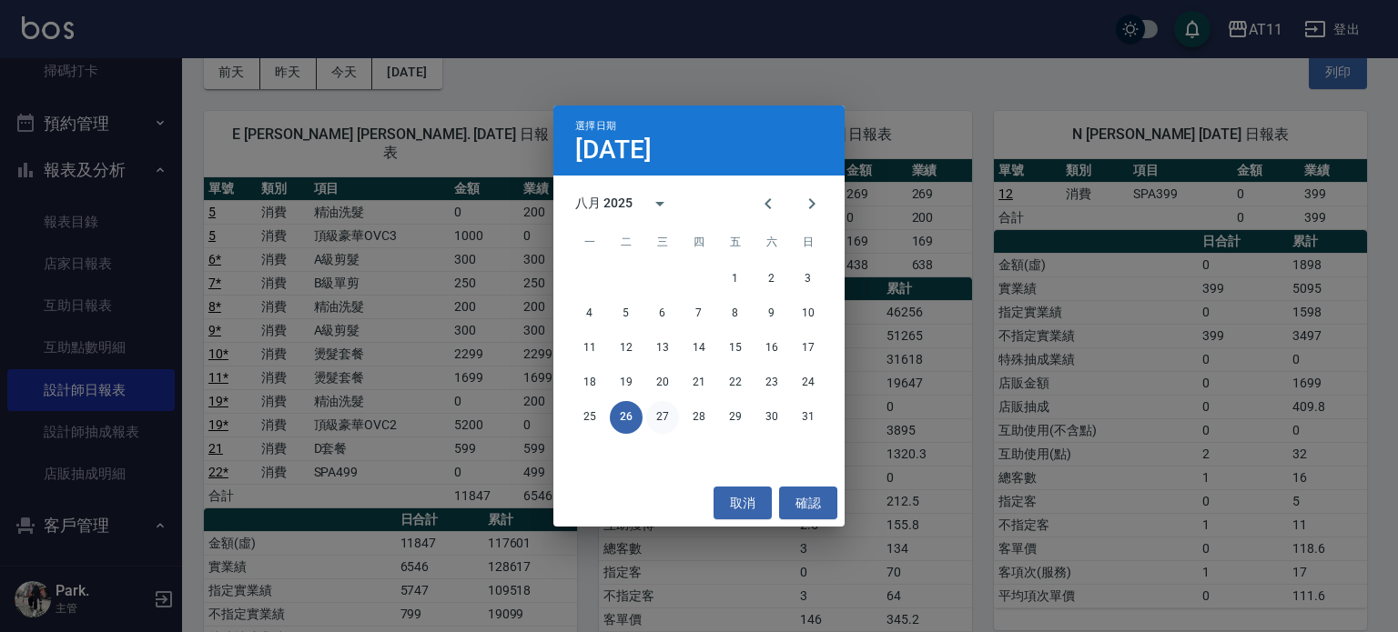
click at [664, 413] on button "27" at bounding box center [662, 417] width 33 height 33
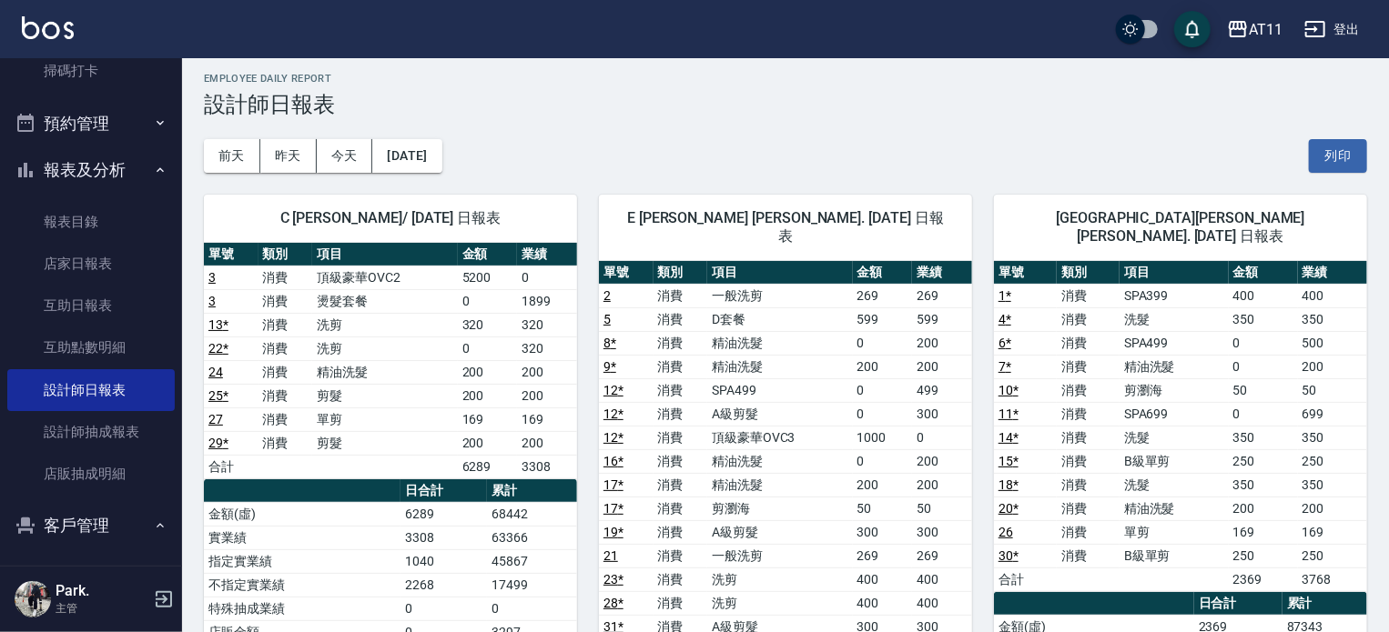
scroll to position [273, 0]
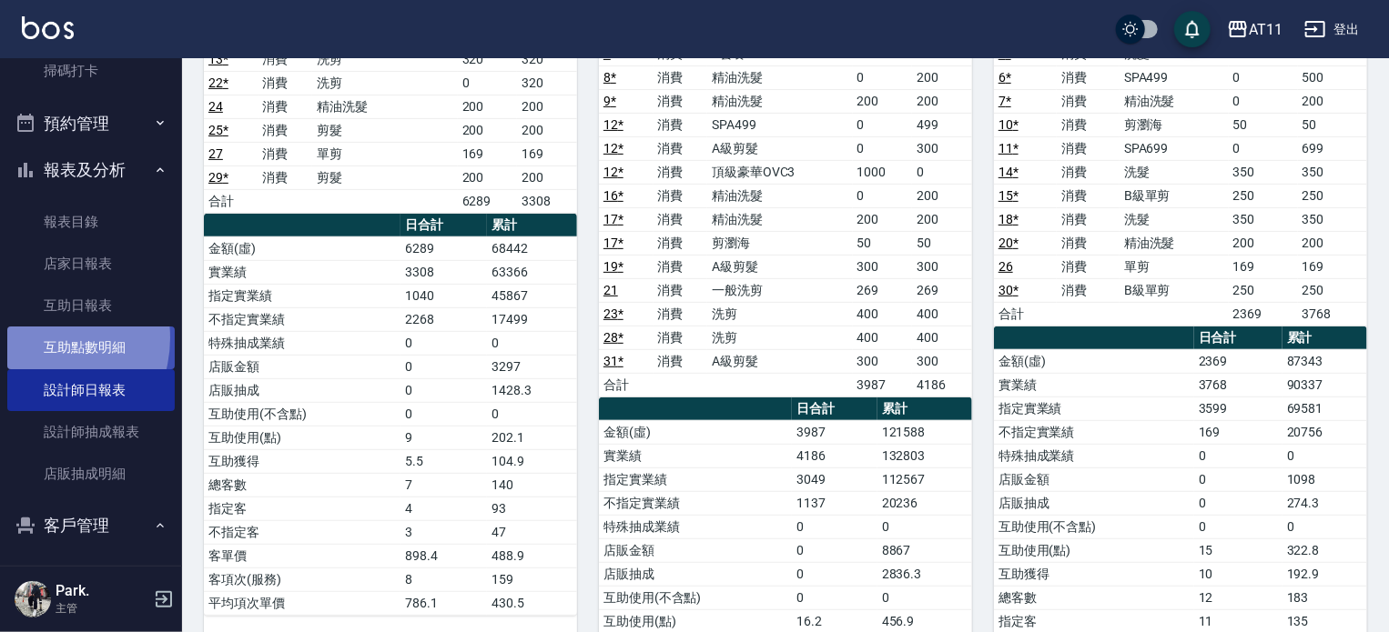
click at [40, 338] on link "互助點數明細" at bounding box center [90, 348] width 167 height 42
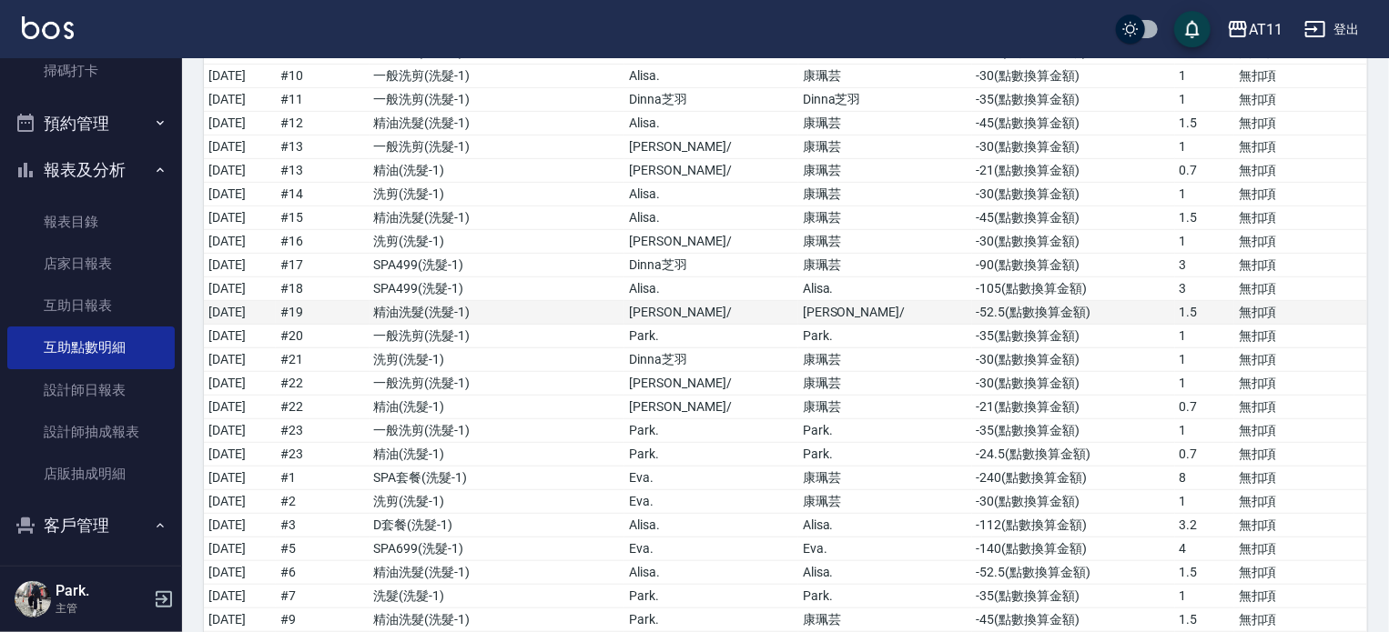
scroll to position [455, 0]
